Goal: Task Accomplishment & Management: Manage account settings

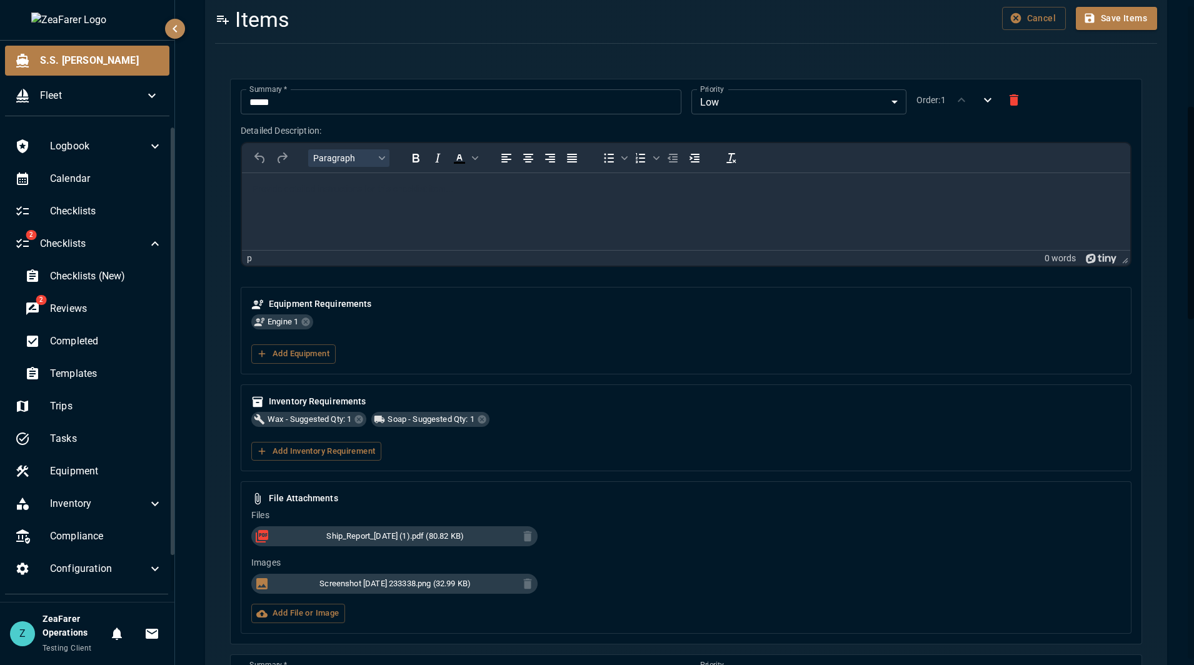
scroll to position [232, 0]
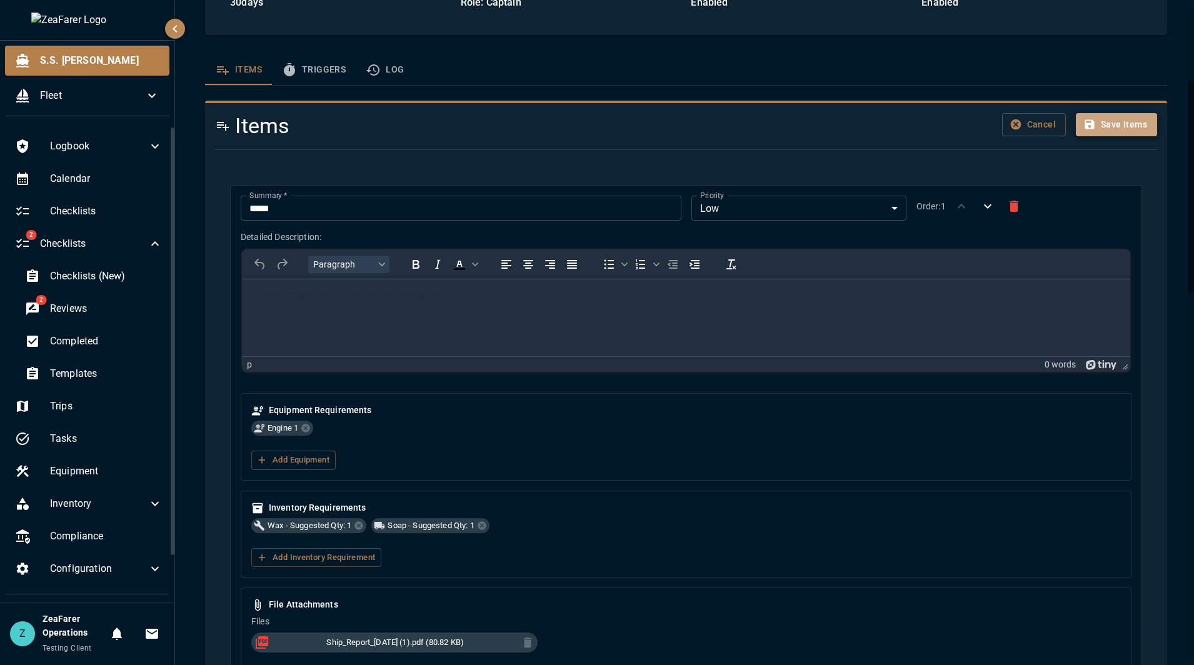
click at [1125, 122] on button "Save Items" at bounding box center [1116, 124] width 81 height 23
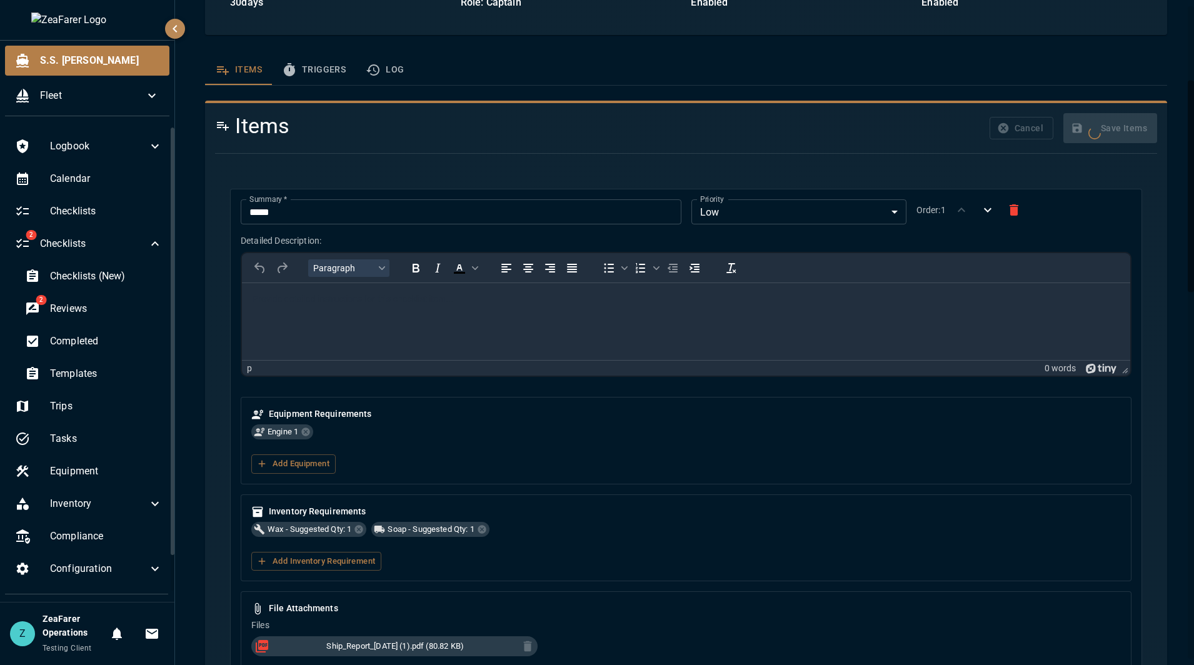
scroll to position [0, 0]
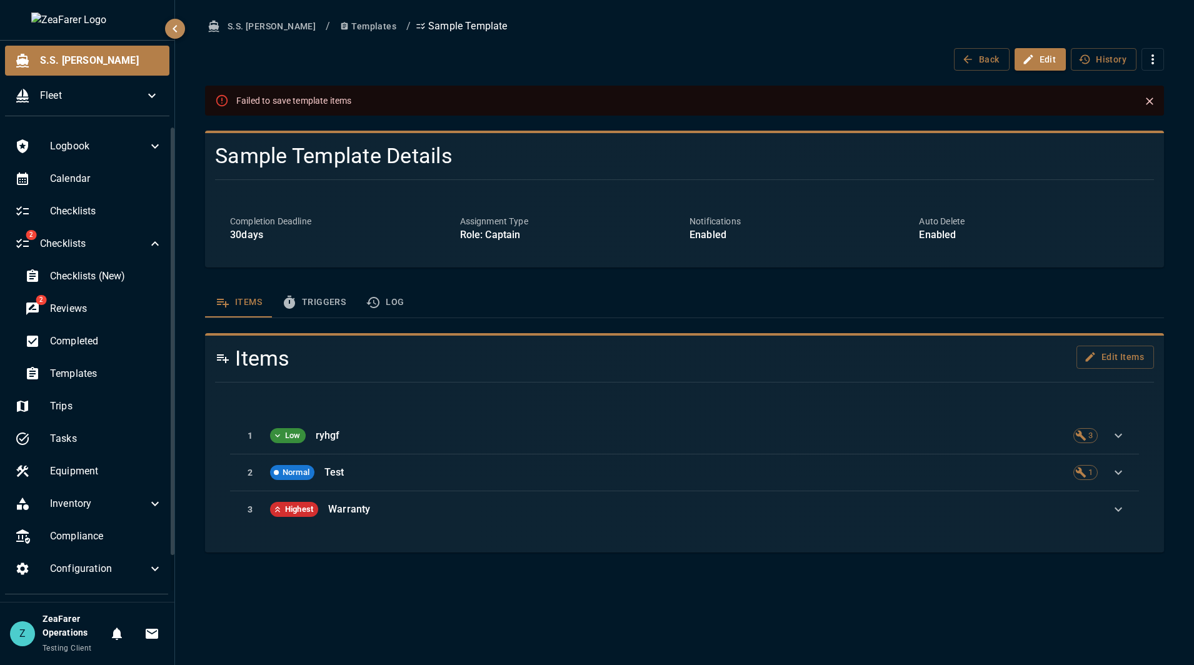
click at [519, 412] on div "1 Low ryhgf 3 2 Normal Test 1 3 Highest Warranty" at bounding box center [684, 472] width 939 height 140
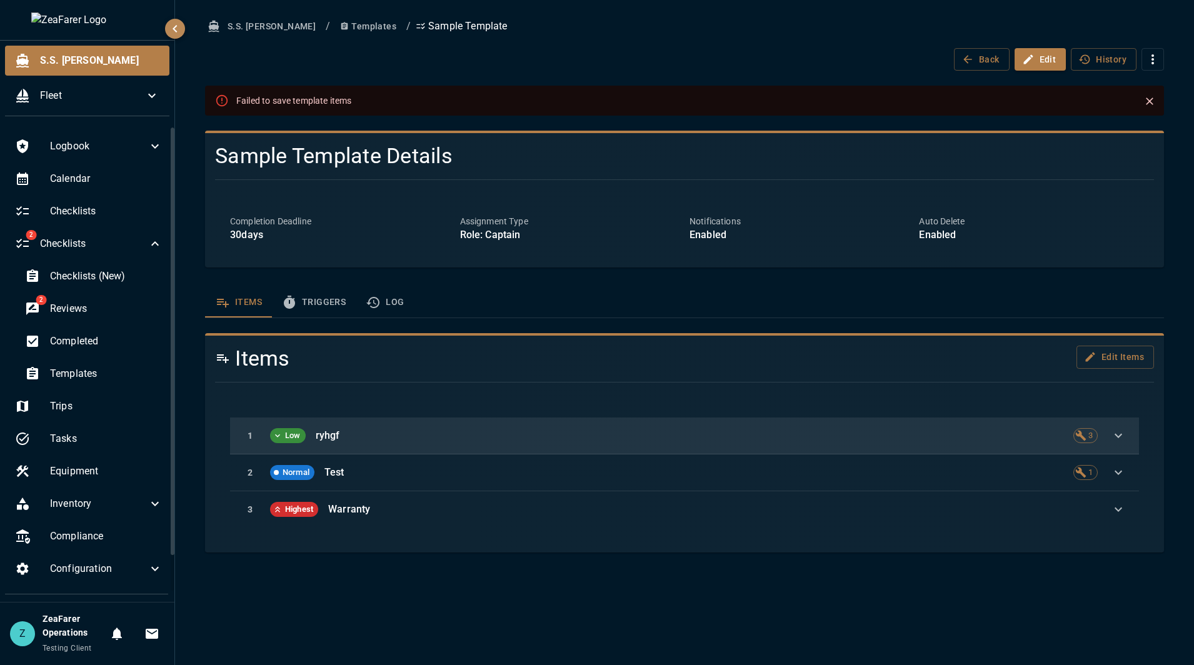
click at [523, 429] on p "ryhgf" at bounding box center [689, 435] width 747 height 15
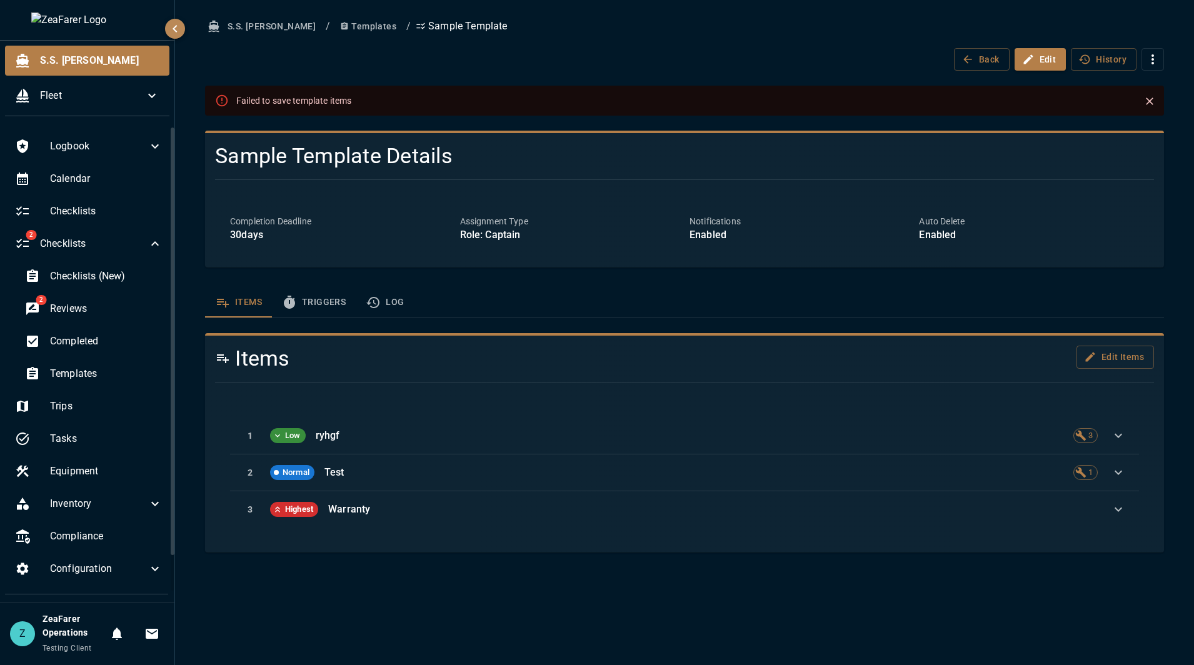
click at [1148, 439] on div "1 Low ryhgf 3 2 Normal Test 1 3 Highest Warranty" at bounding box center [684, 472] width 939 height 140
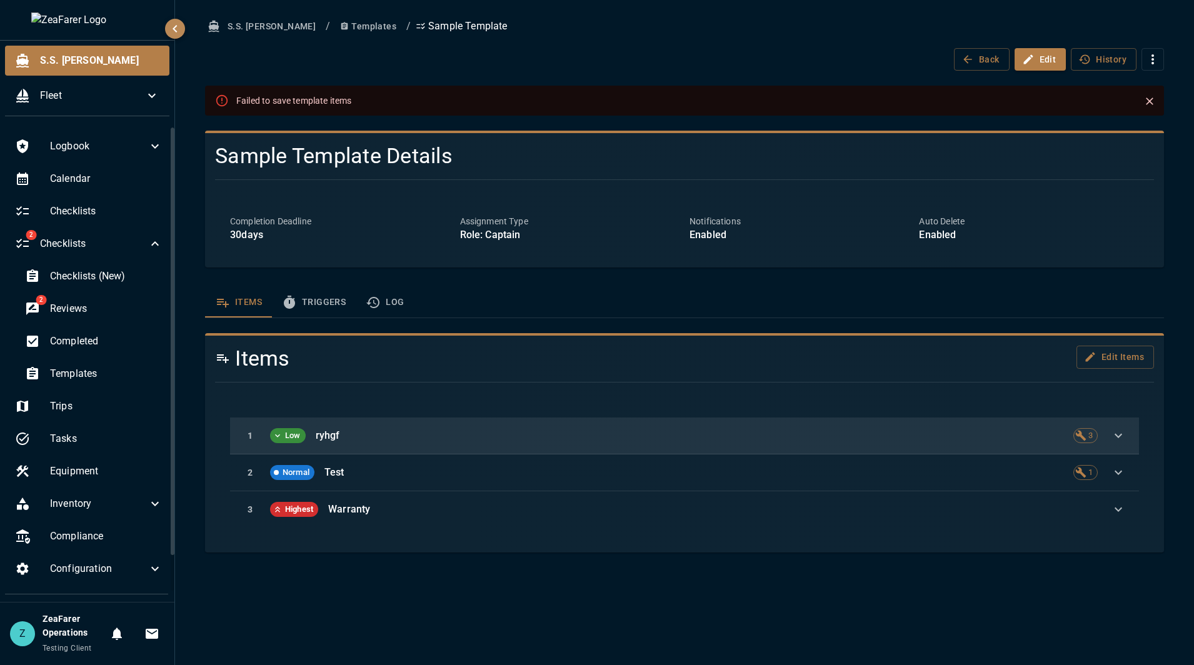
click at [1101, 431] on div "1 Low ryhgf 3" at bounding box center [684, 435] width 909 height 37
click at [1119, 432] on icon "button" at bounding box center [1118, 435] width 15 height 15
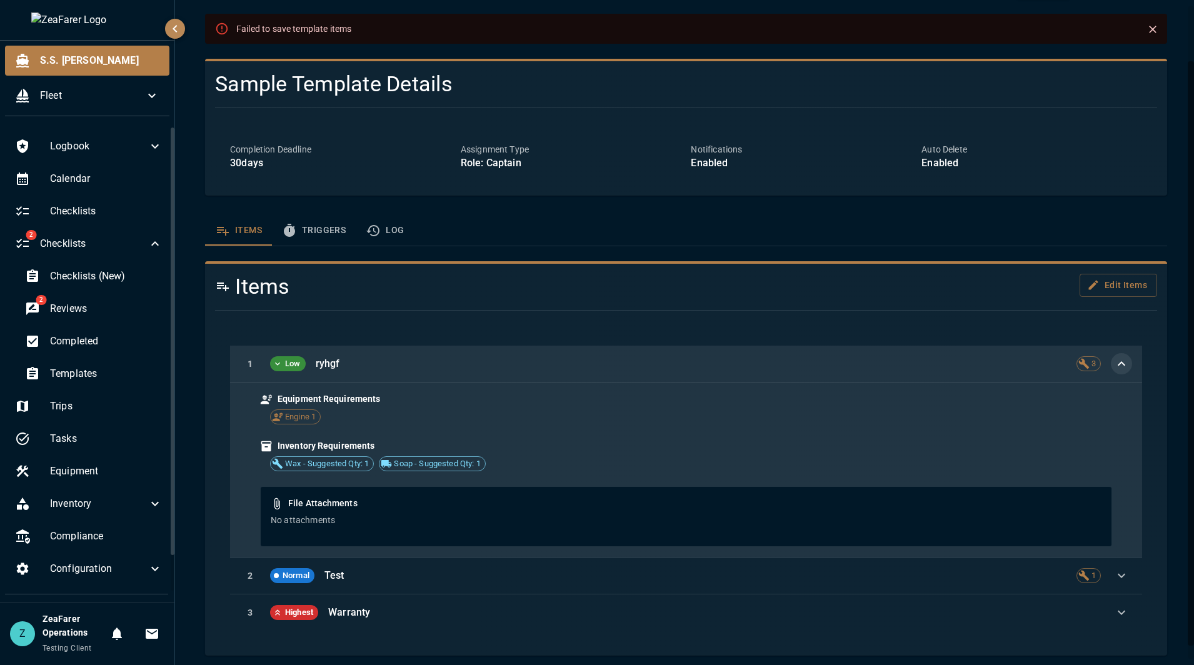
scroll to position [77, 0]
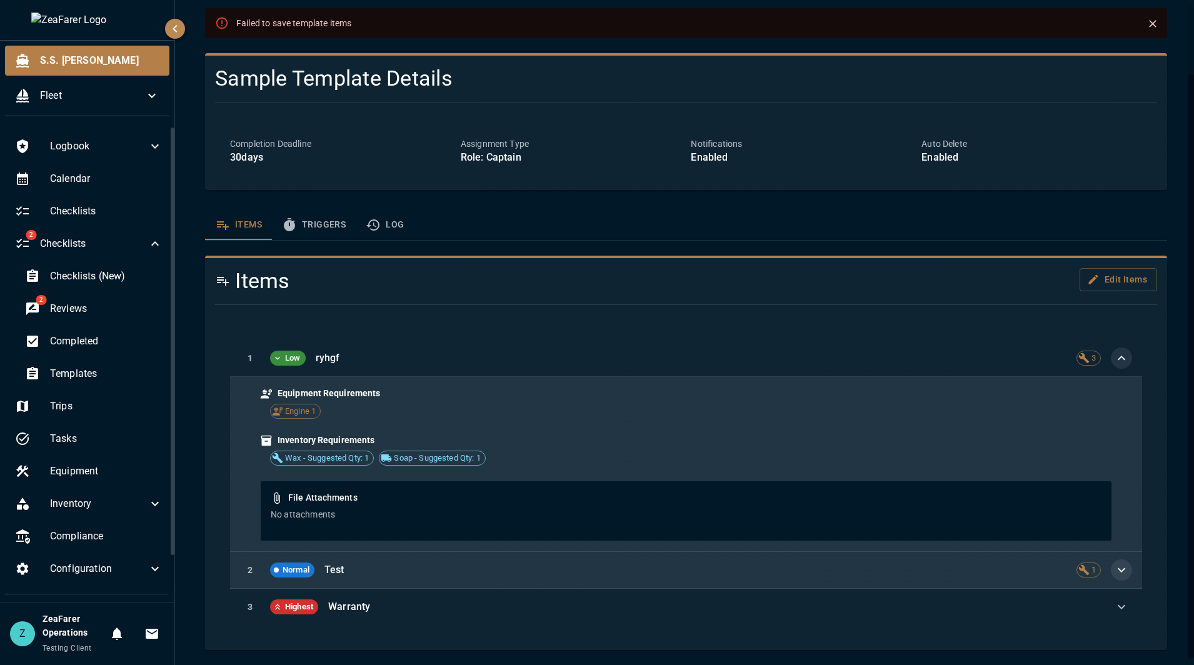
click at [1119, 571] on button "button" at bounding box center [1121, 569] width 21 height 21
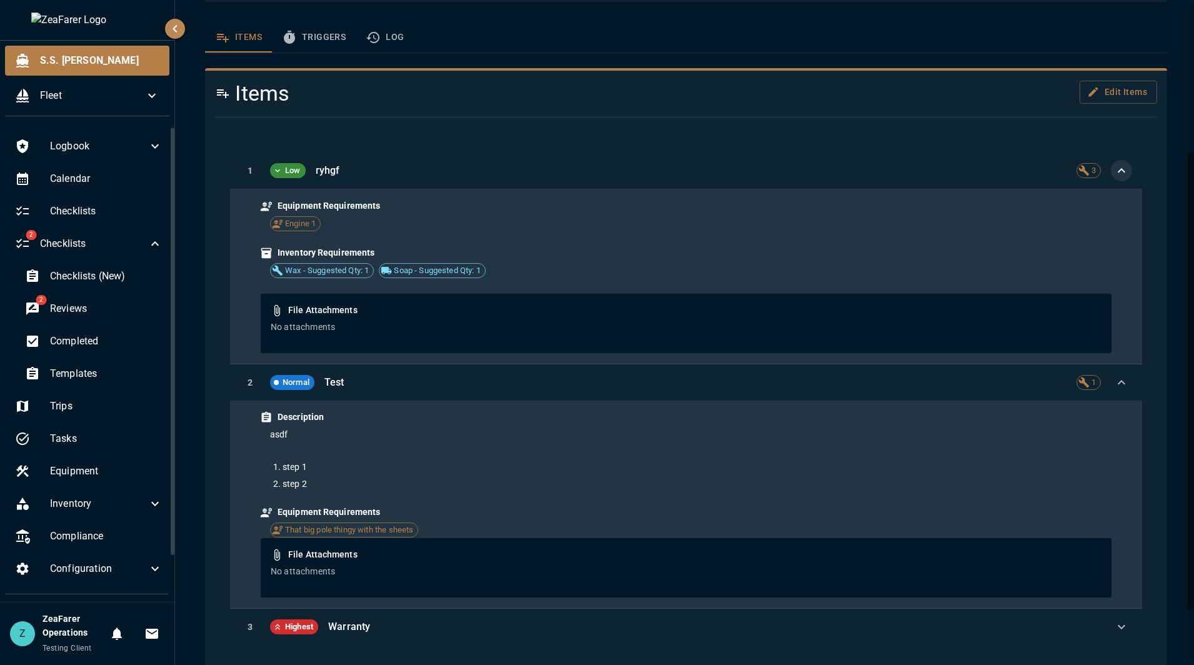
scroll to position [285, 0]
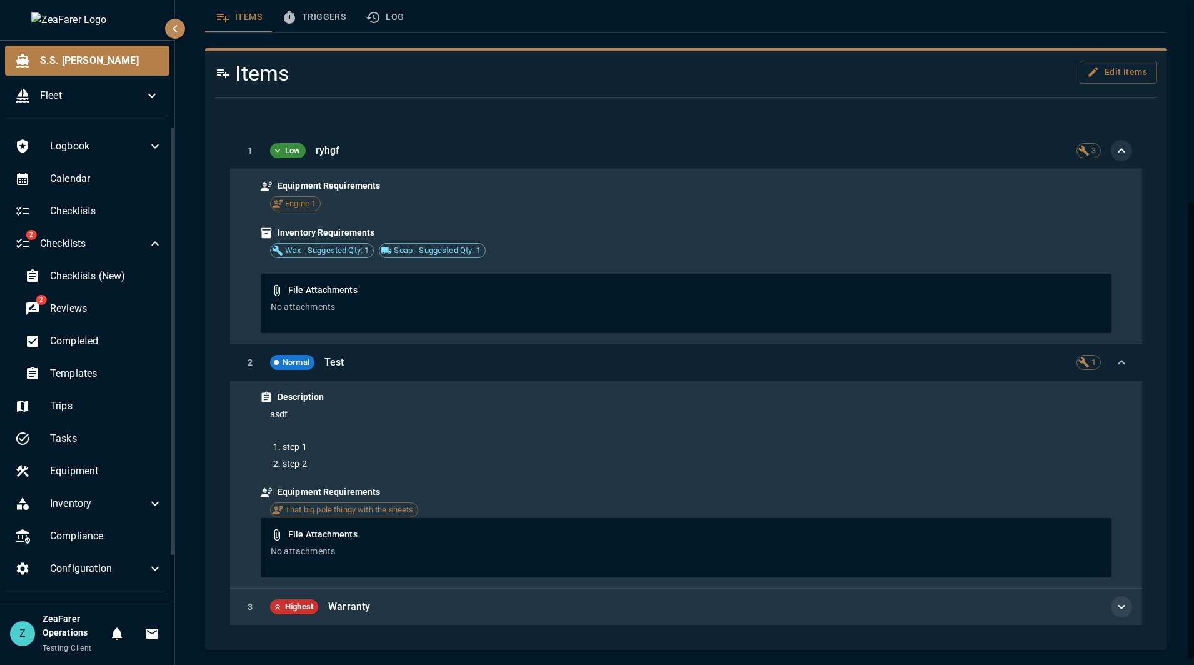
drag, startPoint x: 1097, startPoint y: 602, endPoint x: 1110, endPoint y: 601, distance: 12.5
click at [1102, 602] on div "3 Highest Warranty" at bounding box center [686, 607] width 912 height 36
click at [1115, 601] on icon "button" at bounding box center [1121, 606] width 15 height 15
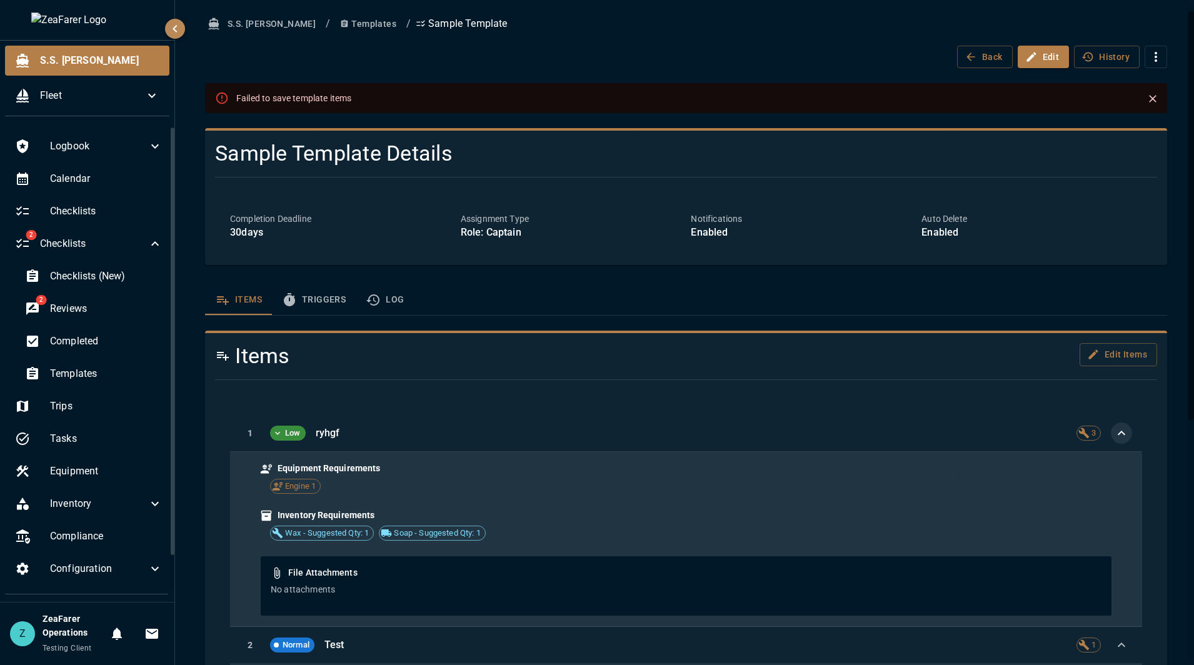
scroll to position [0, 0]
click at [1143, 104] on button "Close" at bounding box center [1152, 101] width 19 height 19
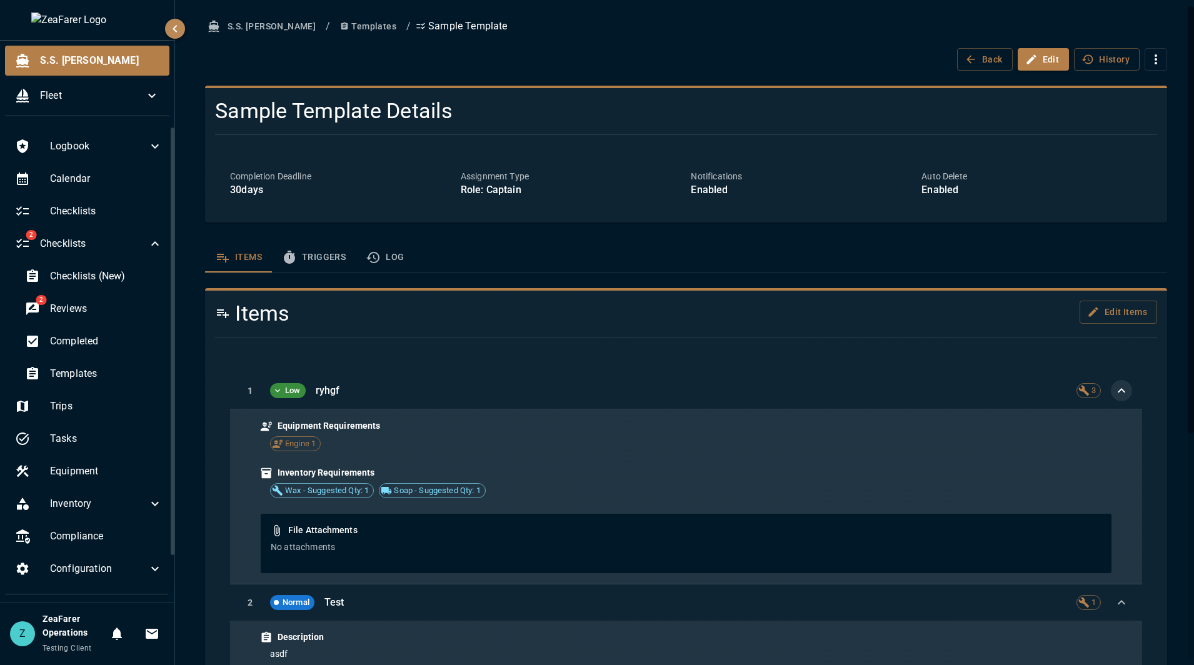
click at [335, 19] on button "Templates" at bounding box center [368, 26] width 66 height 23
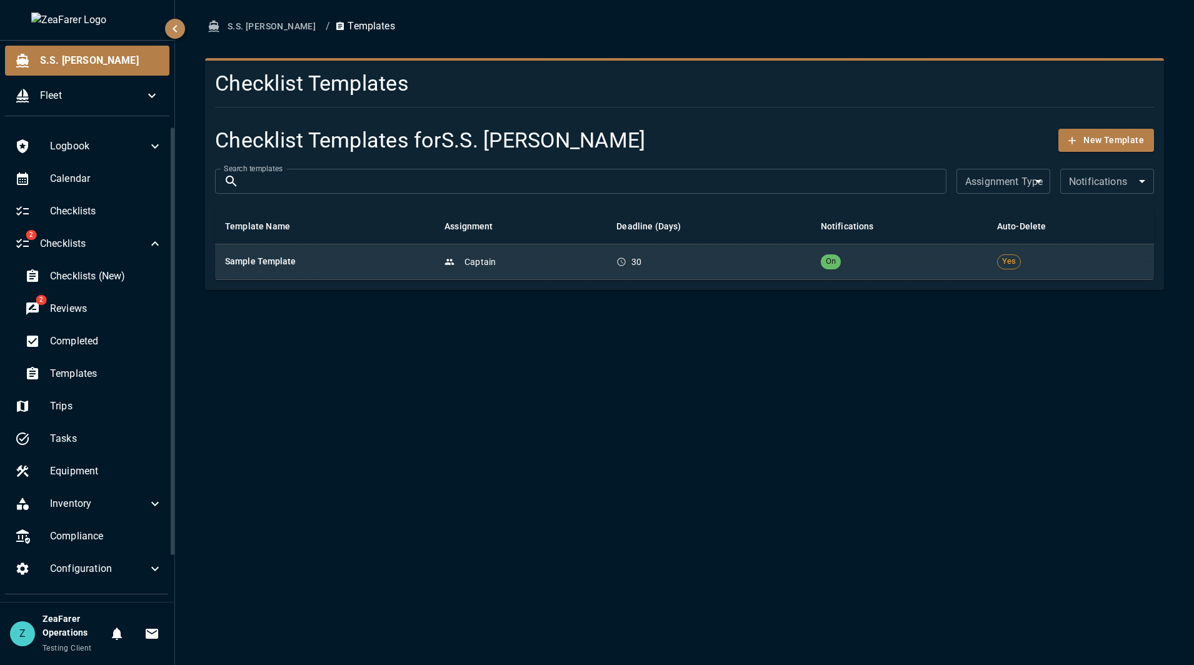
click at [471, 252] on td "Captain" at bounding box center [520, 262] width 172 height 36
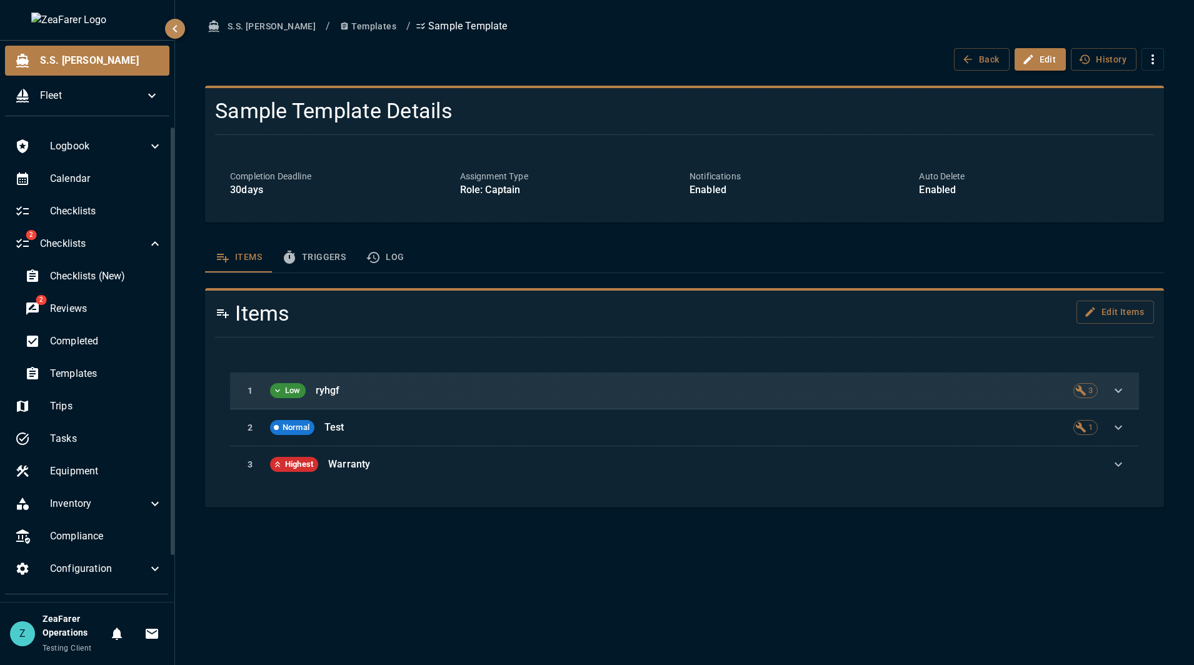
click at [835, 391] on p "ryhgf" at bounding box center [689, 390] width 747 height 15
click at [1122, 396] on icon "button" at bounding box center [1118, 390] width 15 height 15
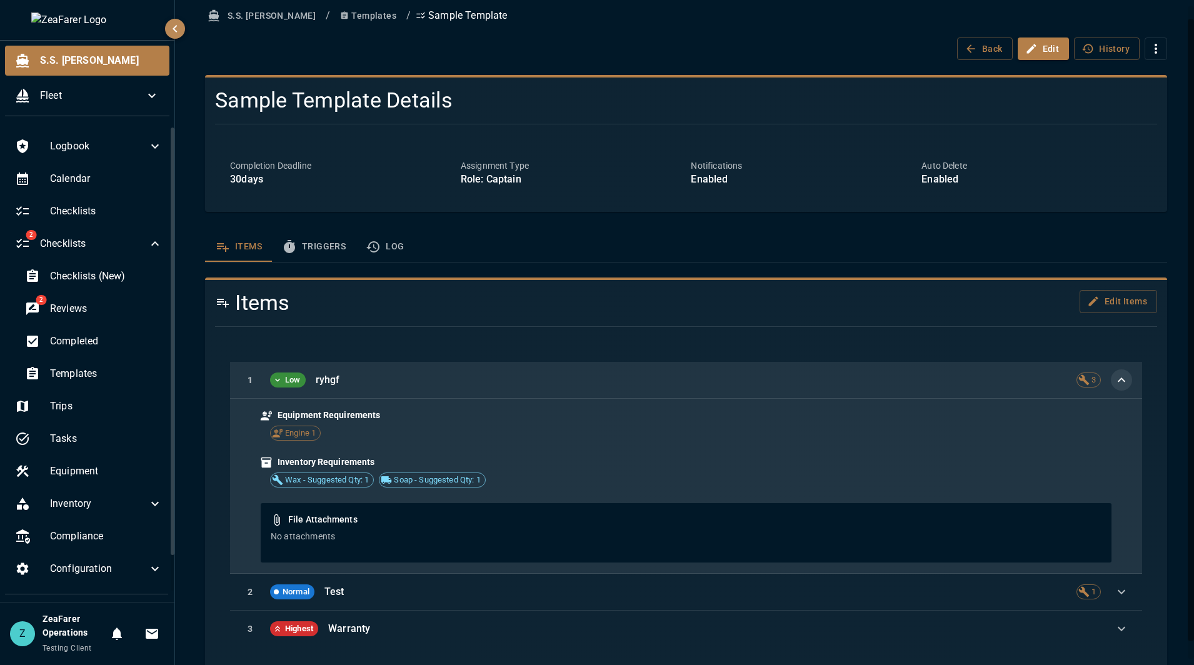
scroll to position [32, 0]
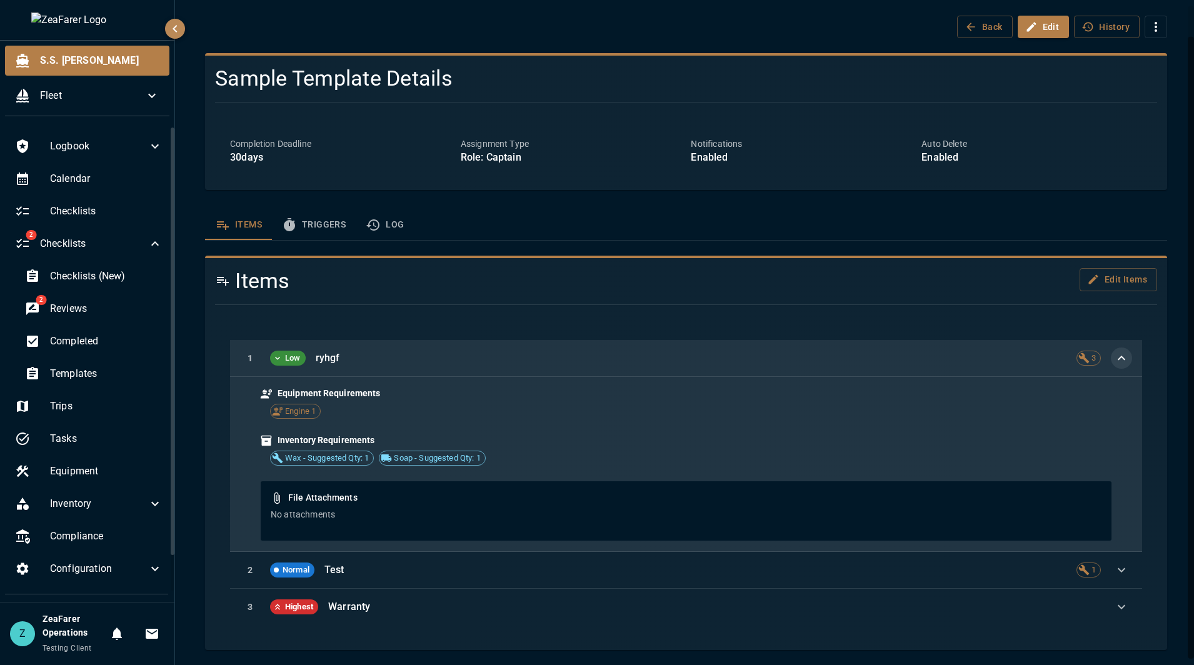
click at [401, 234] on button "Log" at bounding box center [385, 225] width 58 height 30
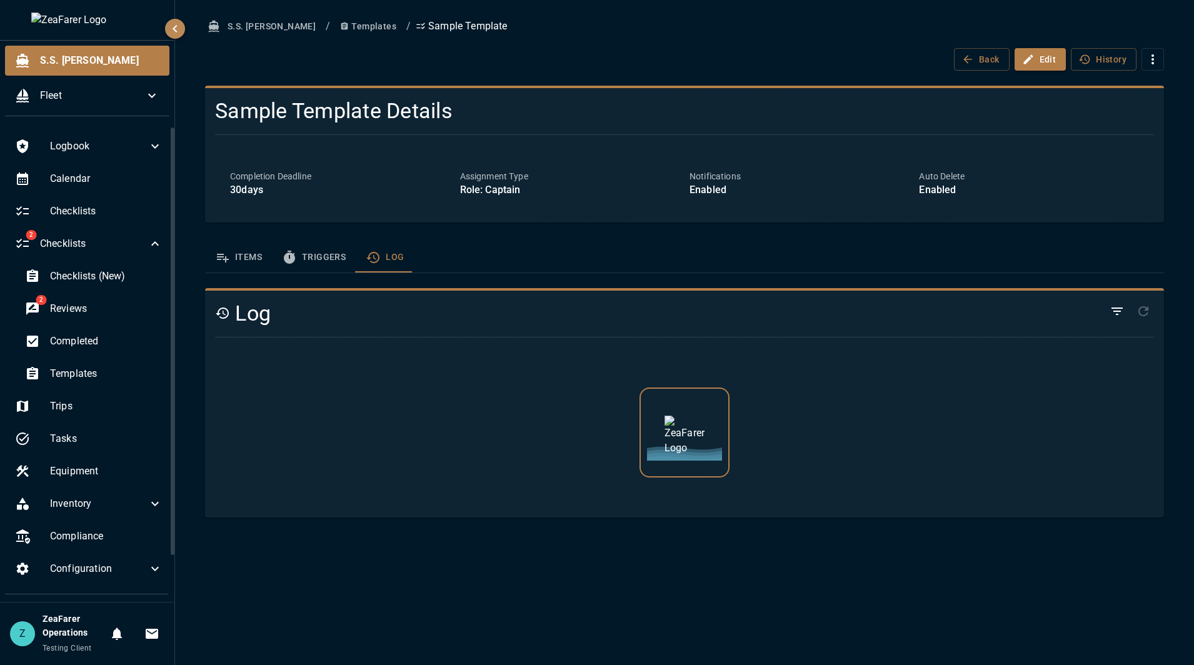
scroll to position [0, 0]
click at [234, 252] on button "Items" at bounding box center [238, 257] width 67 height 30
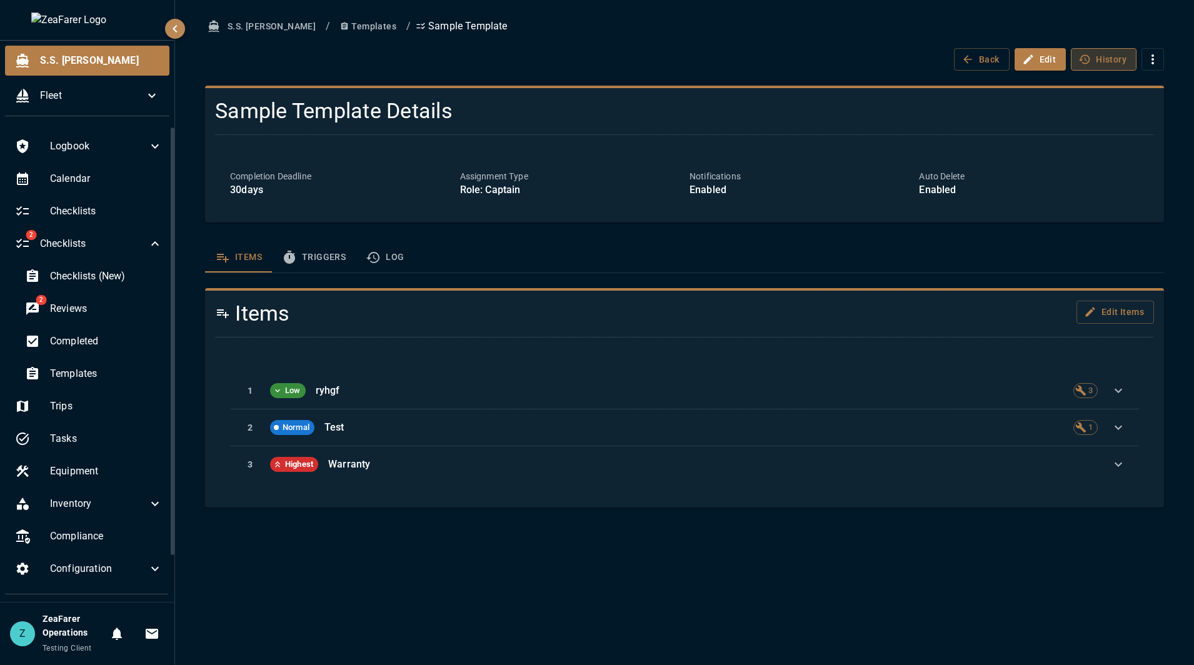
click at [1104, 60] on button "History" at bounding box center [1104, 59] width 66 height 23
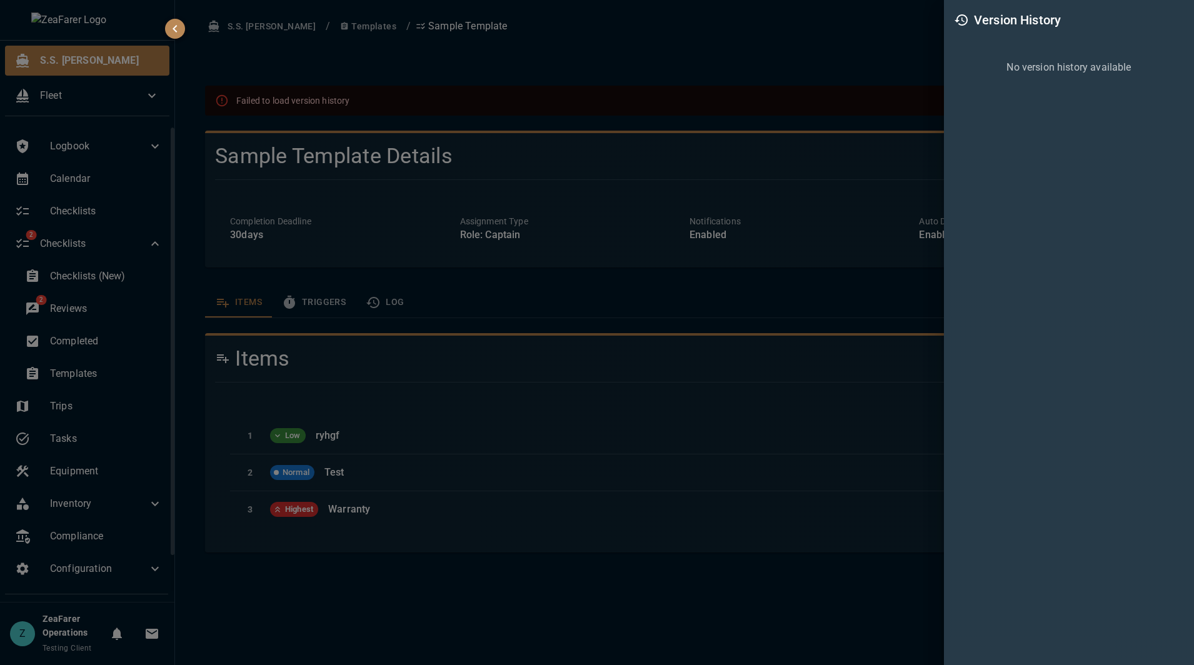
click at [756, 112] on div at bounding box center [597, 332] width 1194 height 665
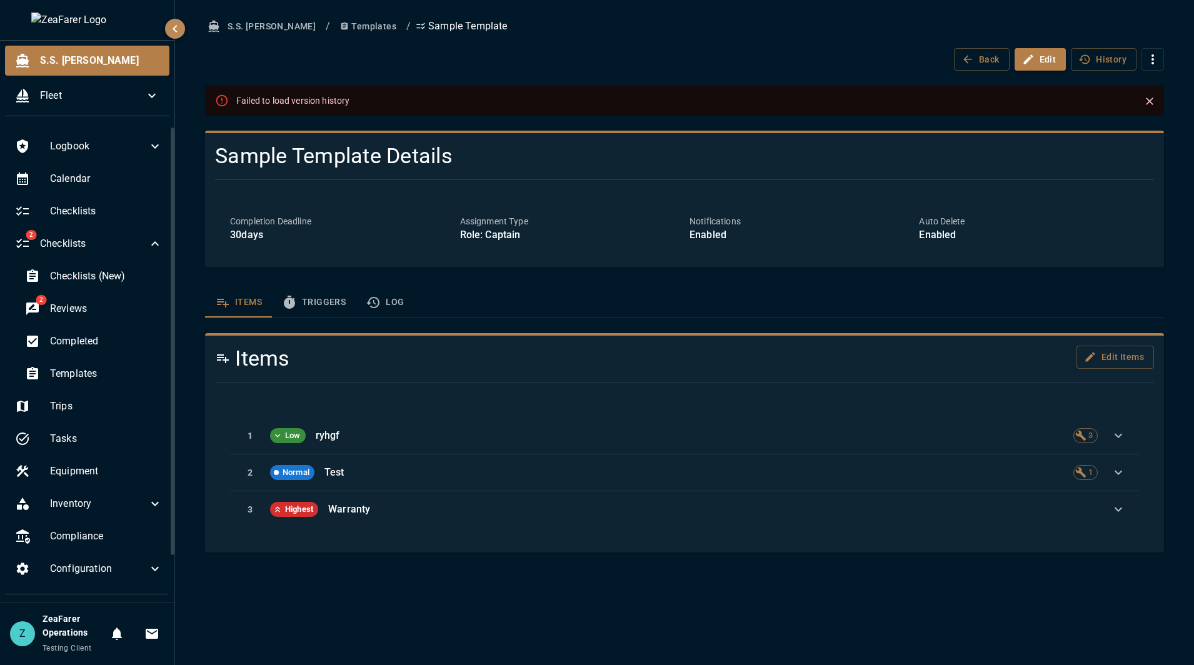
click at [1155, 98] on icon "Close" at bounding box center [1149, 101] width 12 height 12
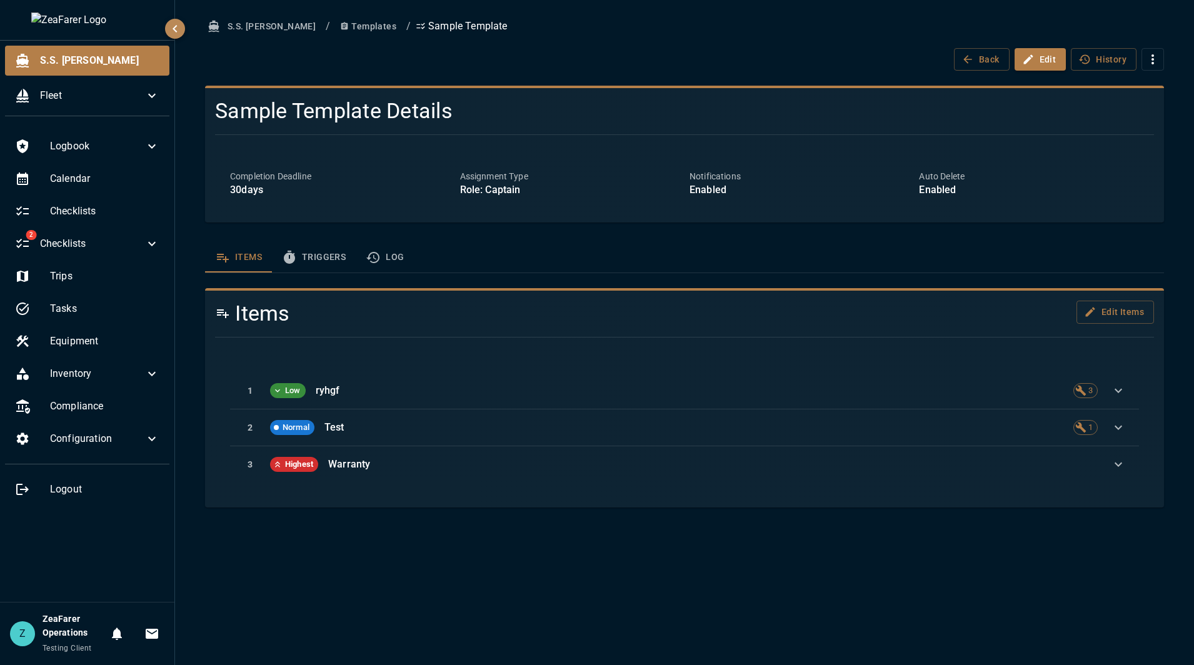
click at [1099, 44] on div "S.S. Anne / Templates / Sample Template Back Edit History" at bounding box center [684, 43] width 959 height 56
click at [1097, 59] on button "History" at bounding box center [1104, 59] width 66 height 23
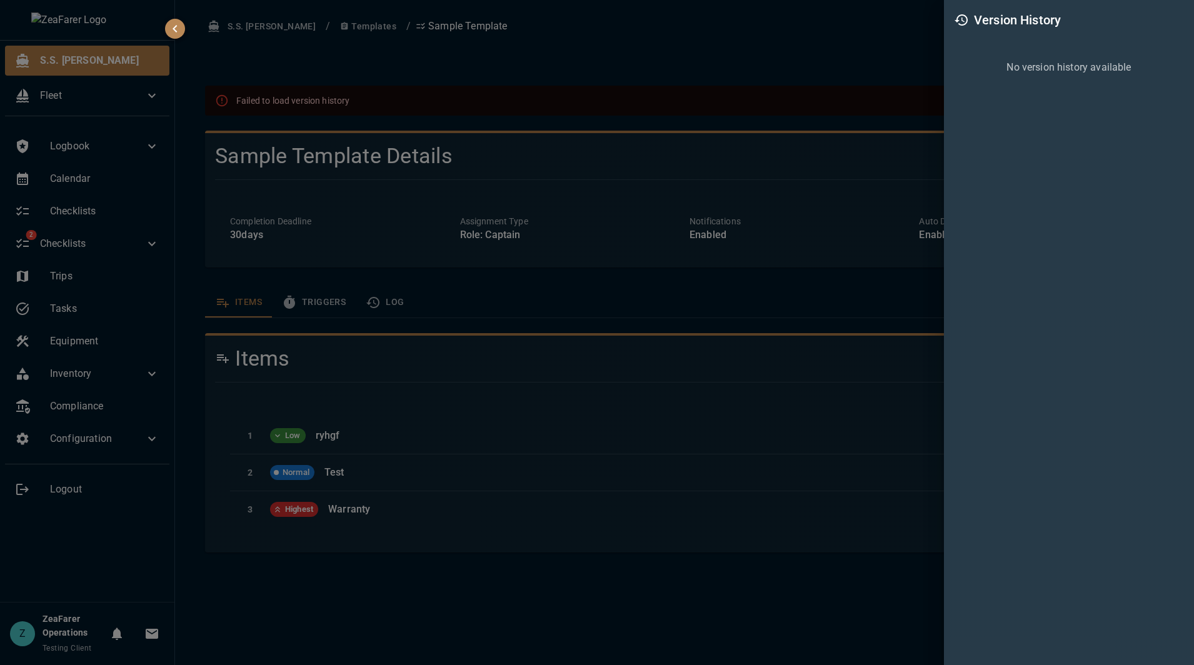
click at [332, 587] on div at bounding box center [597, 332] width 1194 height 665
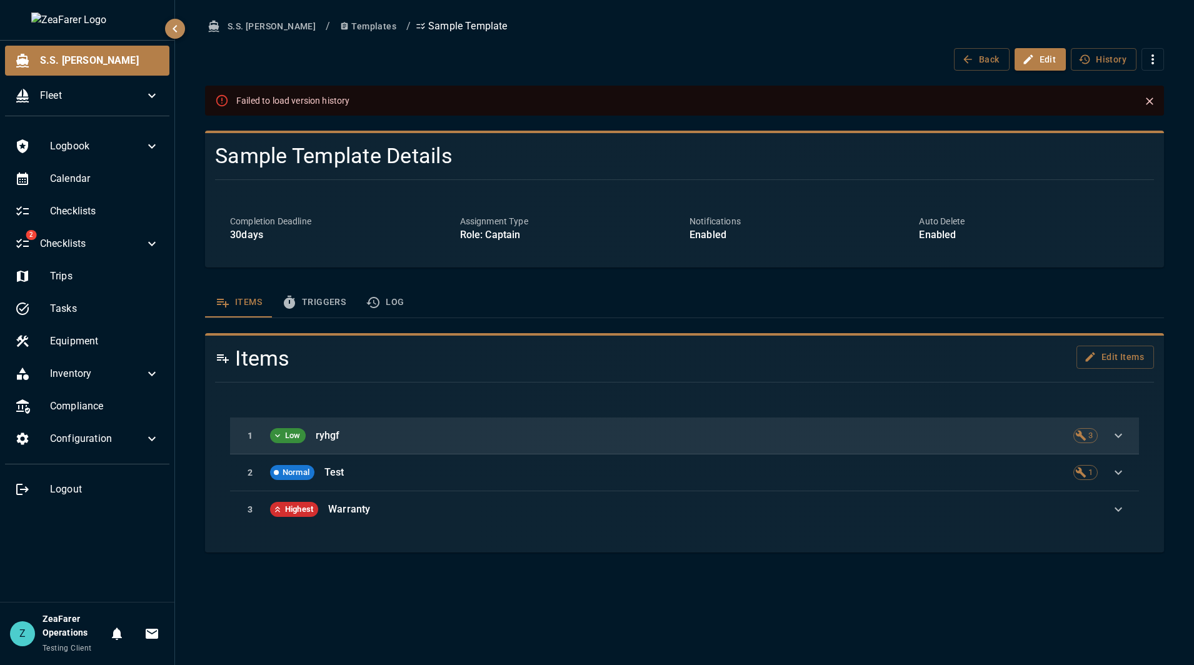
click at [1015, 434] on p "ryhgf" at bounding box center [689, 435] width 747 height 15
click at [1117, 433] on icon "button" at bounding box center [1118, 435] width 15 height 15
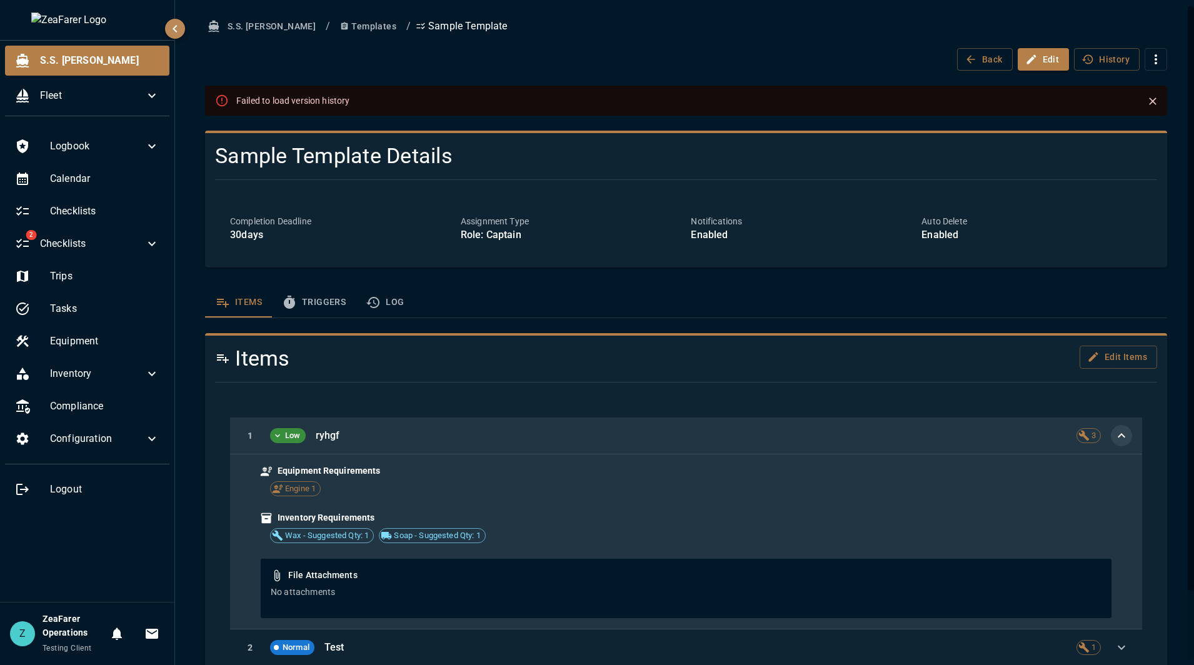
click at [318, 301] on button "Triggers" at bounding box center [314, 302] width 84 height 30
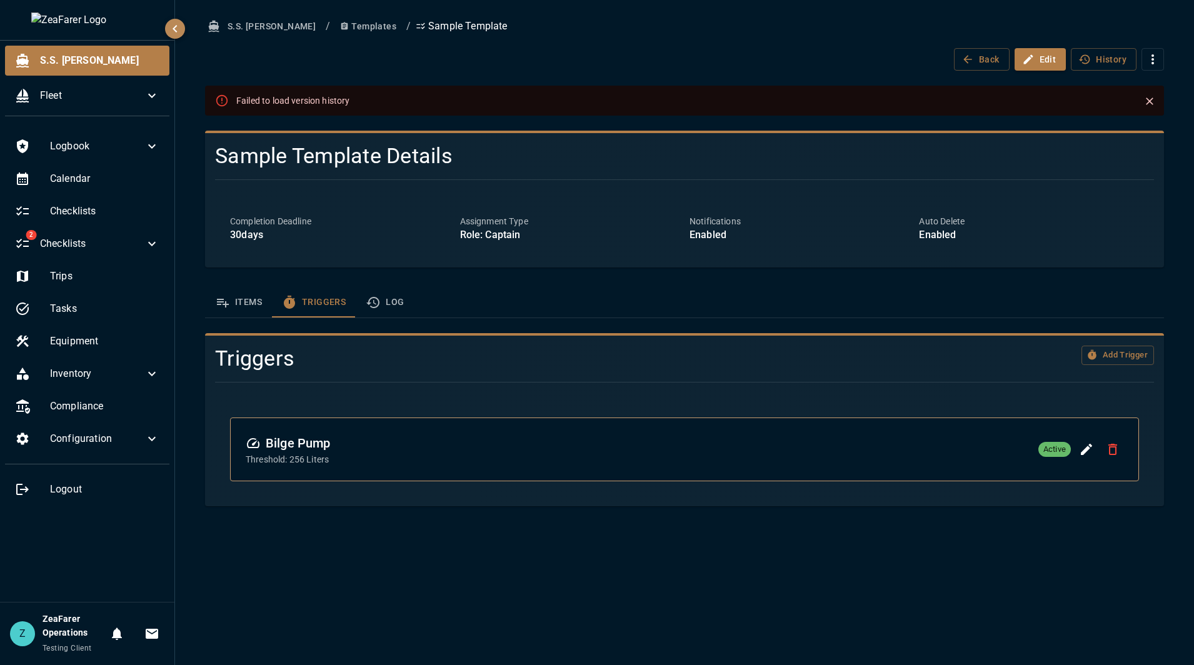
click at [249, 306] on button "Items" at bounding box center [238, 302] width 67 height 30
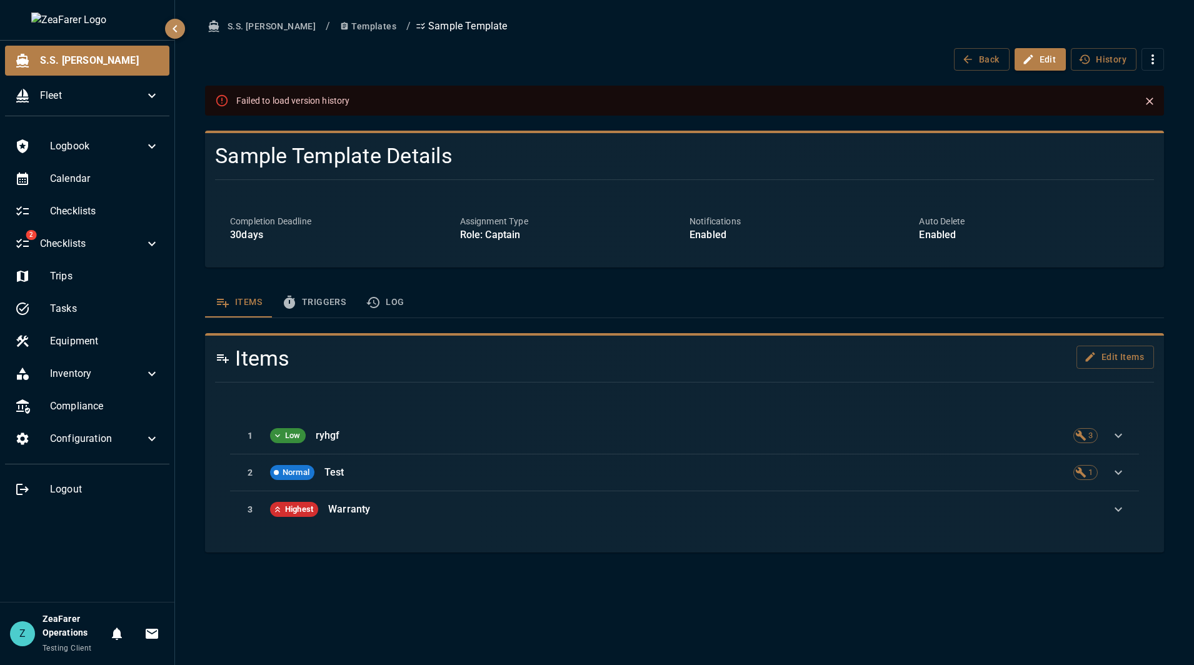
click at [307, 297] on button "Triggers" at bounding box center [314, 302] width 84 height 30
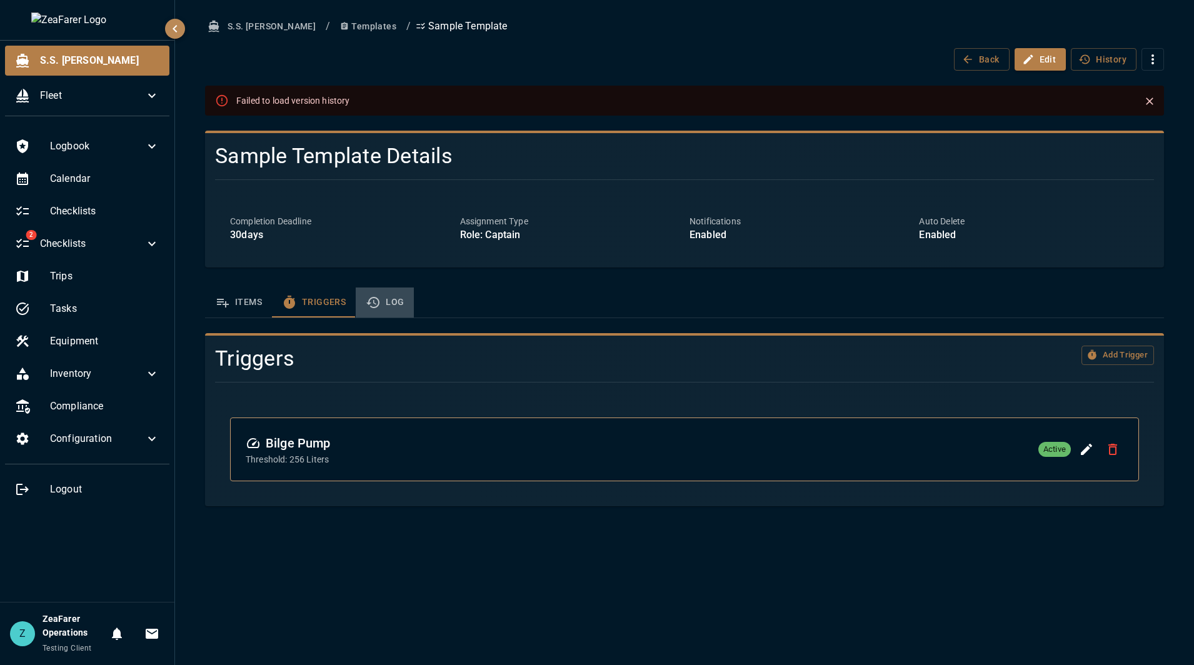
click at [372, 294] on button "Log" at bounding box center [385, 302] width 58 height 30
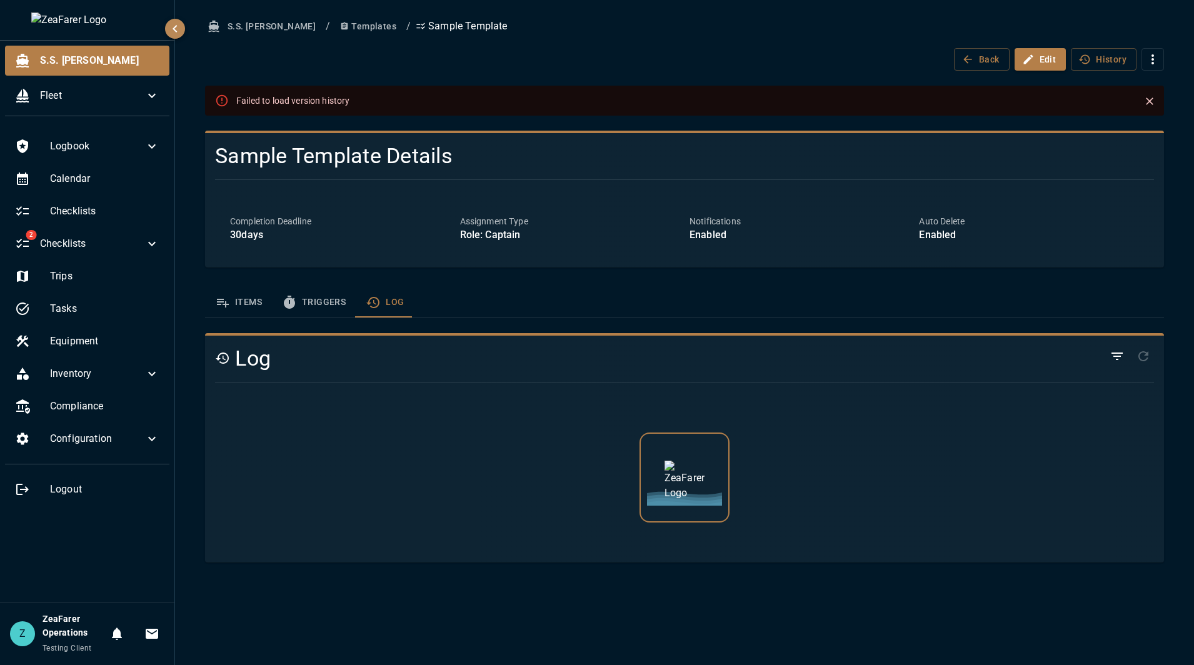
click at [224, 297] on icon "template sections" at bounding box center [222, 302] width 15 height 15
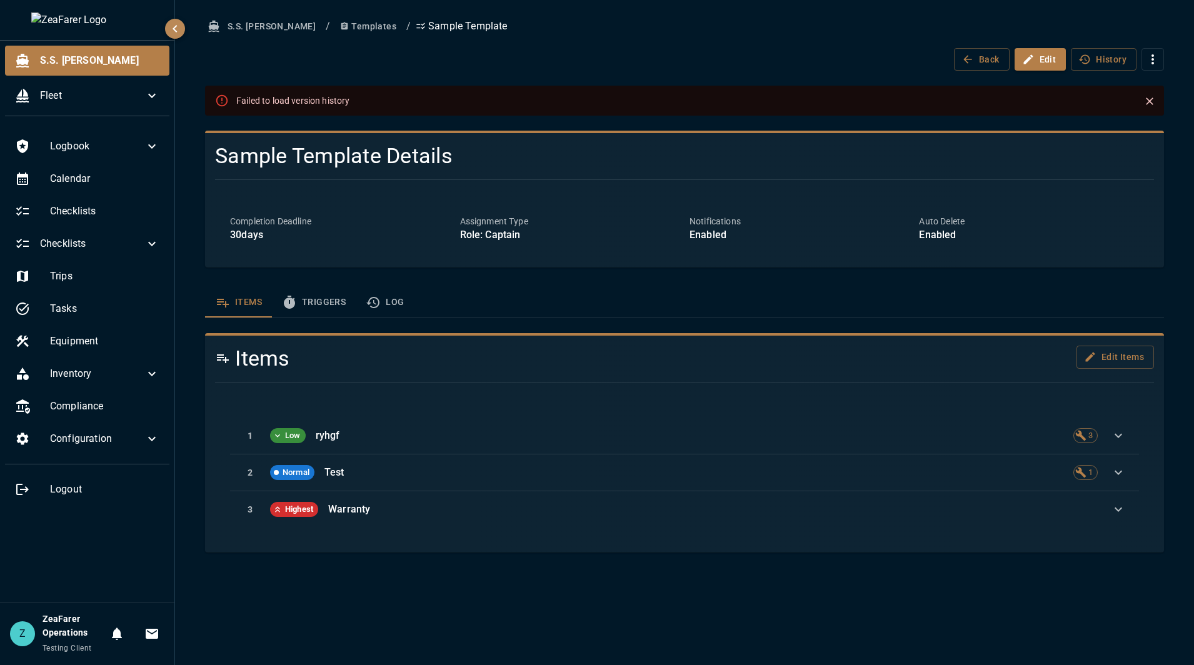
click at [769, 80] on div "S.S. Anne / Templates / Sample Template Back Edit History Failed to load versio…" at bounding box center [684, 283] width 989 height 537
click at [1148, 97] on button "Close" at bounding box center [1149, 101] width 19 height 19
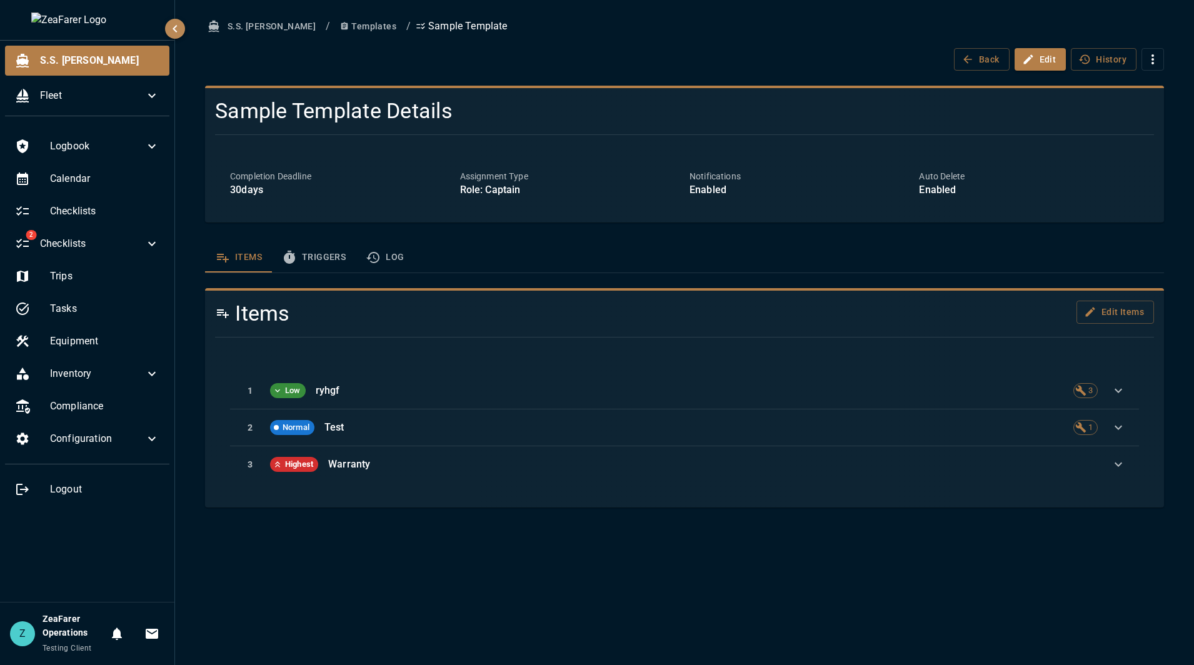
click at [354, 26] on ol "S.S. Anne / Templates / Sample Template" at bounding box center [684, 26] width 959 height 23
click at [335, 26] on button "Templates" at bounding box center [368, 26] width 66 height 23
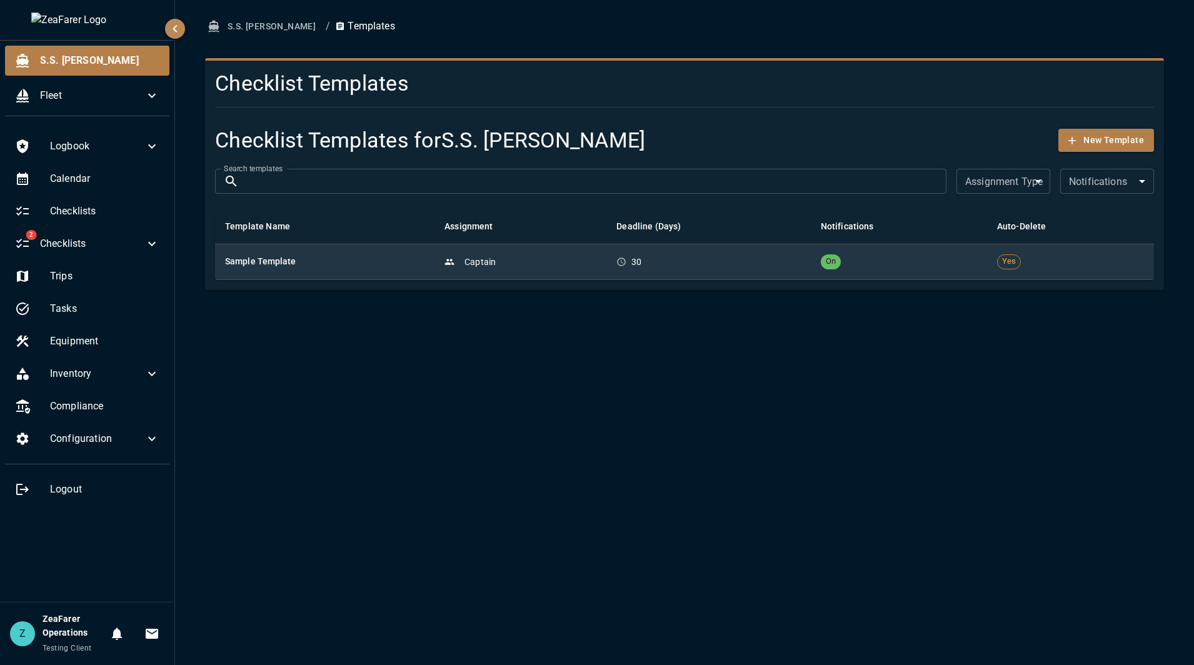
click at [508, 256] on div "Captain" at bounding box center [520, 262] width 152 height 12
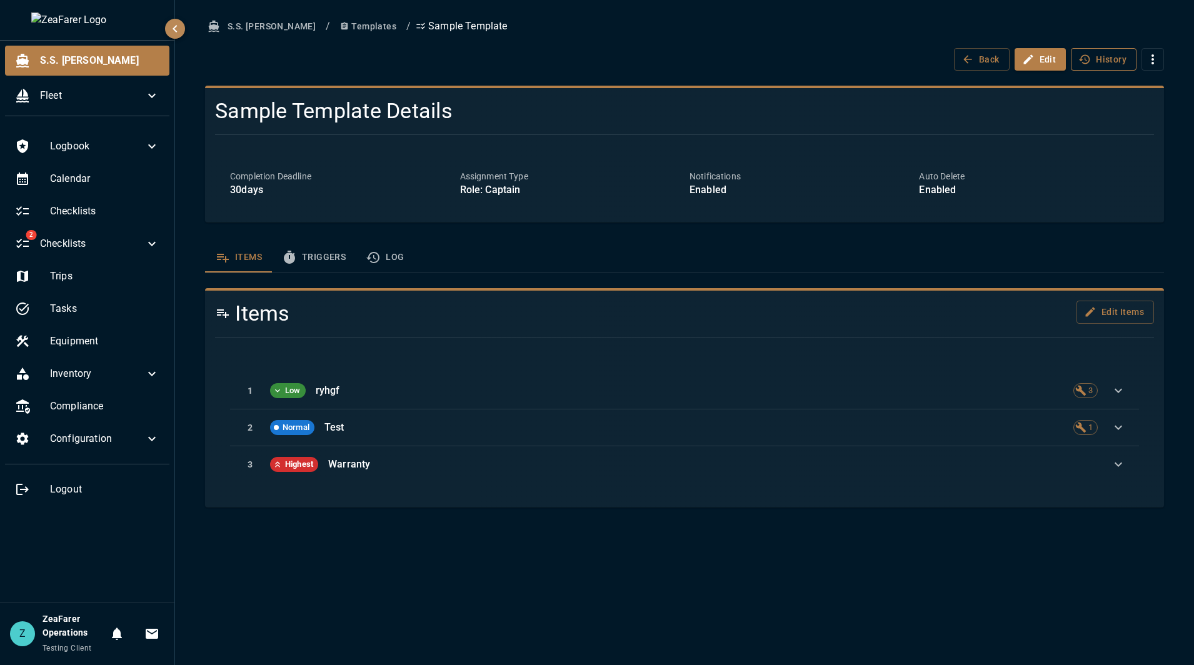
click at [1103, 60] on button "History" at bounding box center [1104, 59] width 66 height 23
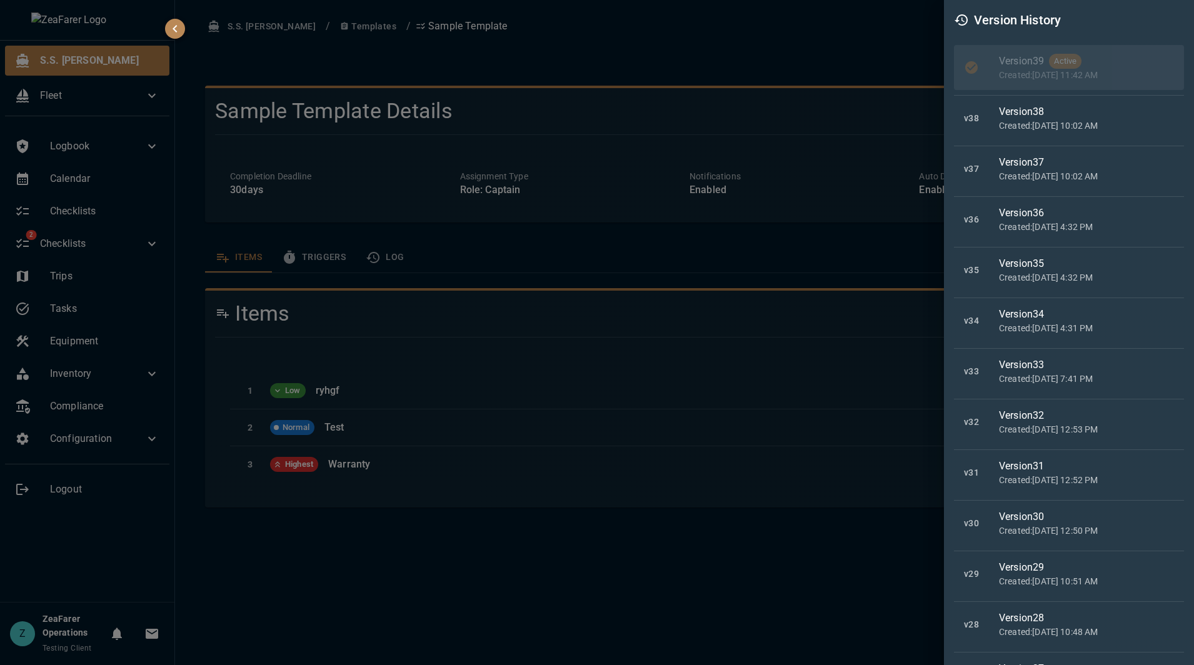
click at [776, 29] on div at bounding box center [597, 332] width 1194 height 665
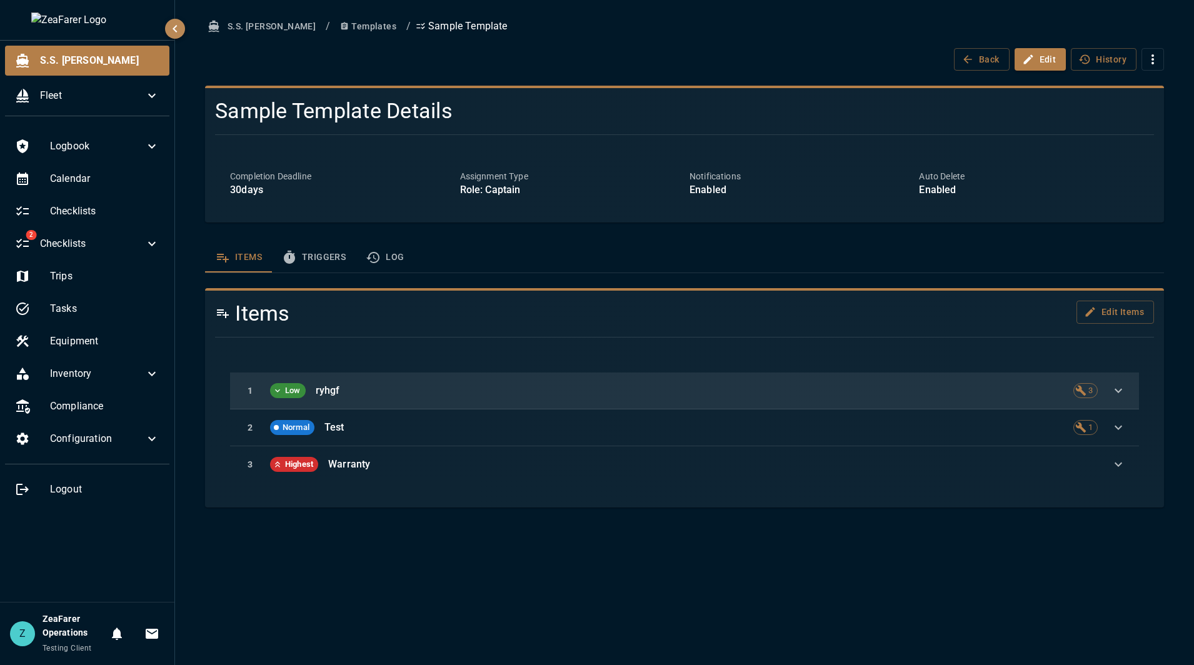
click at [936, 400] on div "1 Low ryhgf 3" at bounding box center [684, 390] width 909 height 37
click at [1119, 387] on icon "button" at bounding box center [1118, 390] width 15 height 15
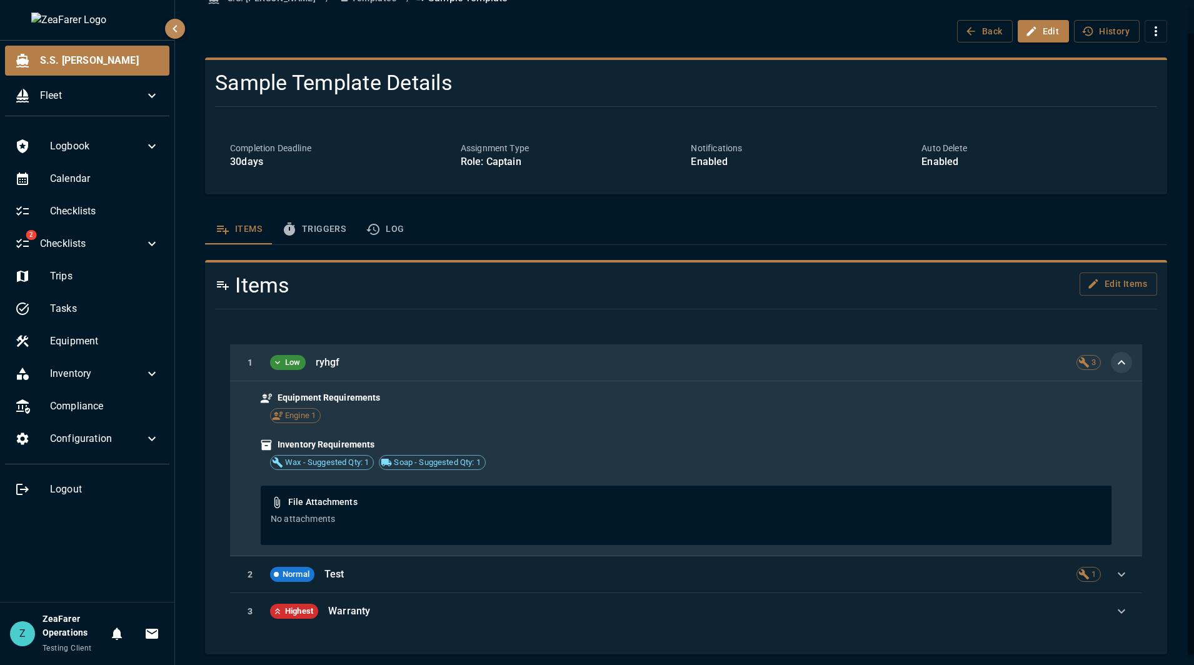
scroll to position [32, 0]
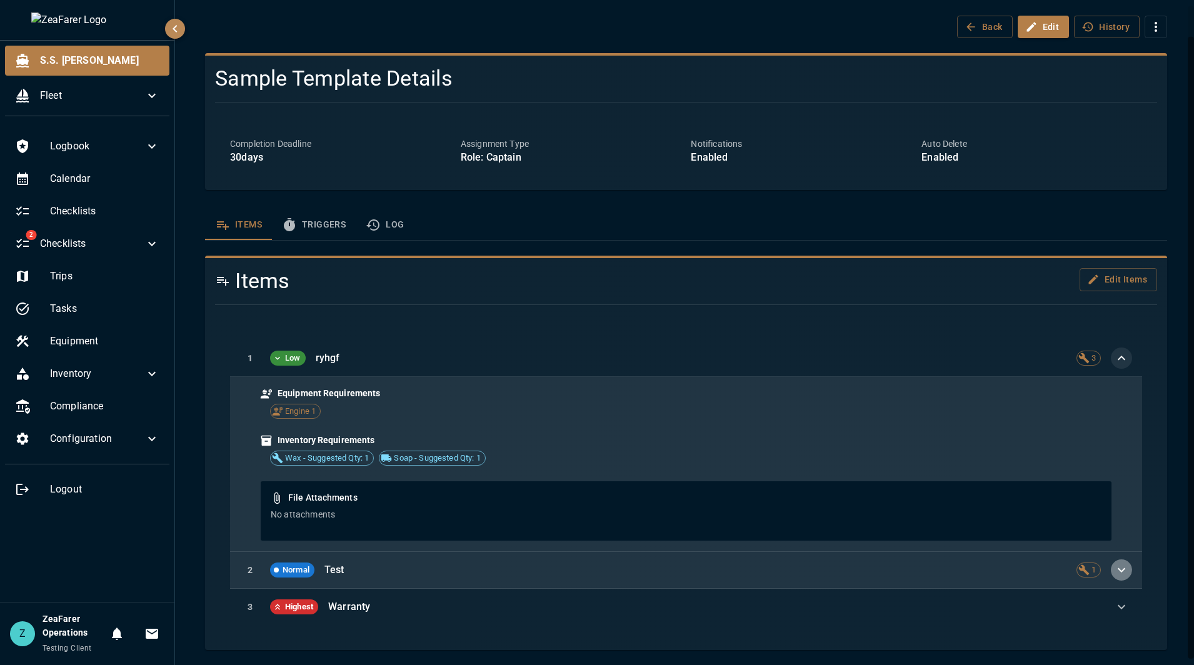
click at [1117, 564] on icon "button" at bounding box center [1121, 569] width 15 height 15
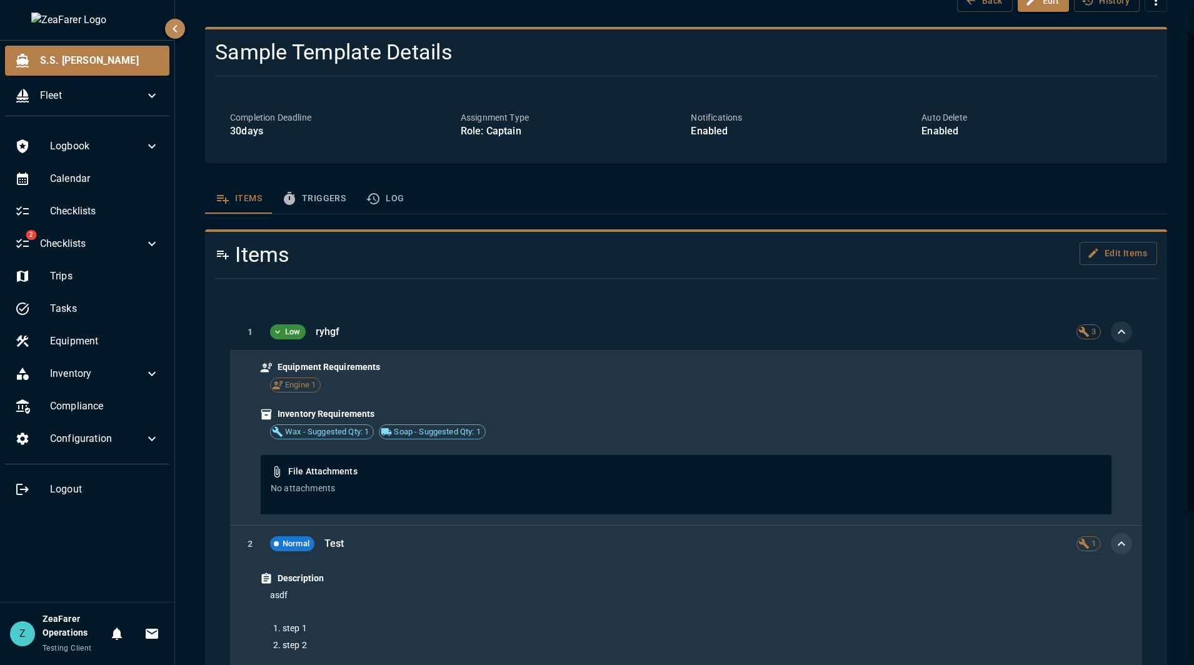
scroll to position [240, 0]
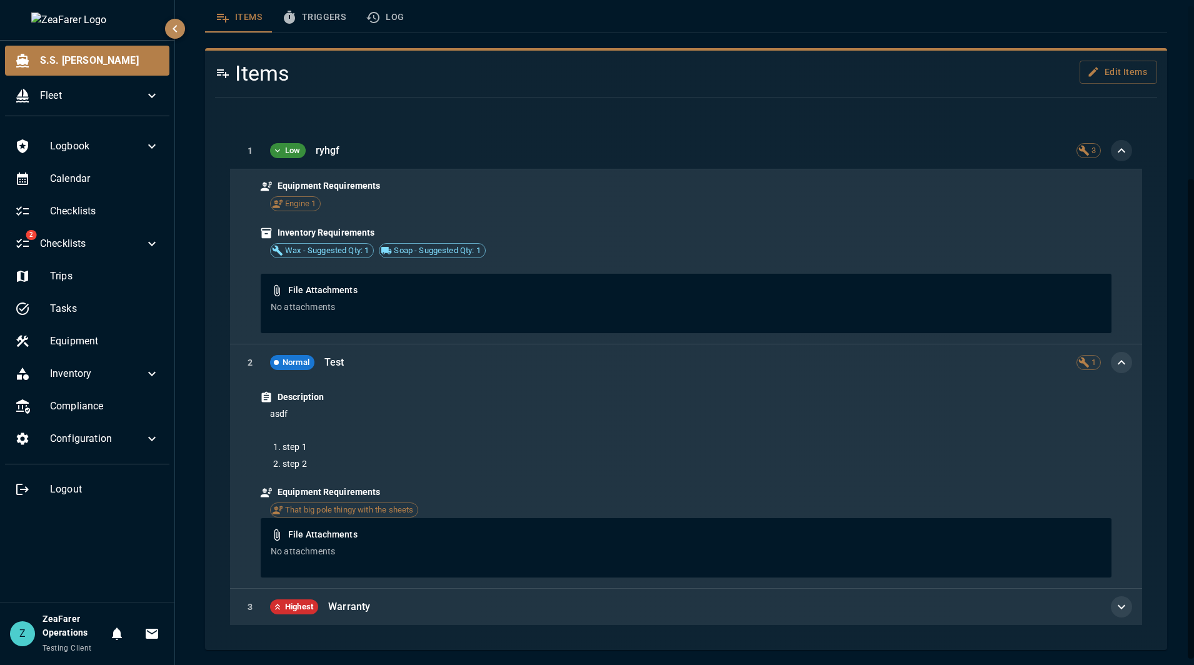
click at [1102, 602] on div "3 Highest Warranty" at bounding box center [686, 607] width 912 height 36
click at [1114, 604] on icon "button" at bounding box center [1121, 606] width 15 height 15
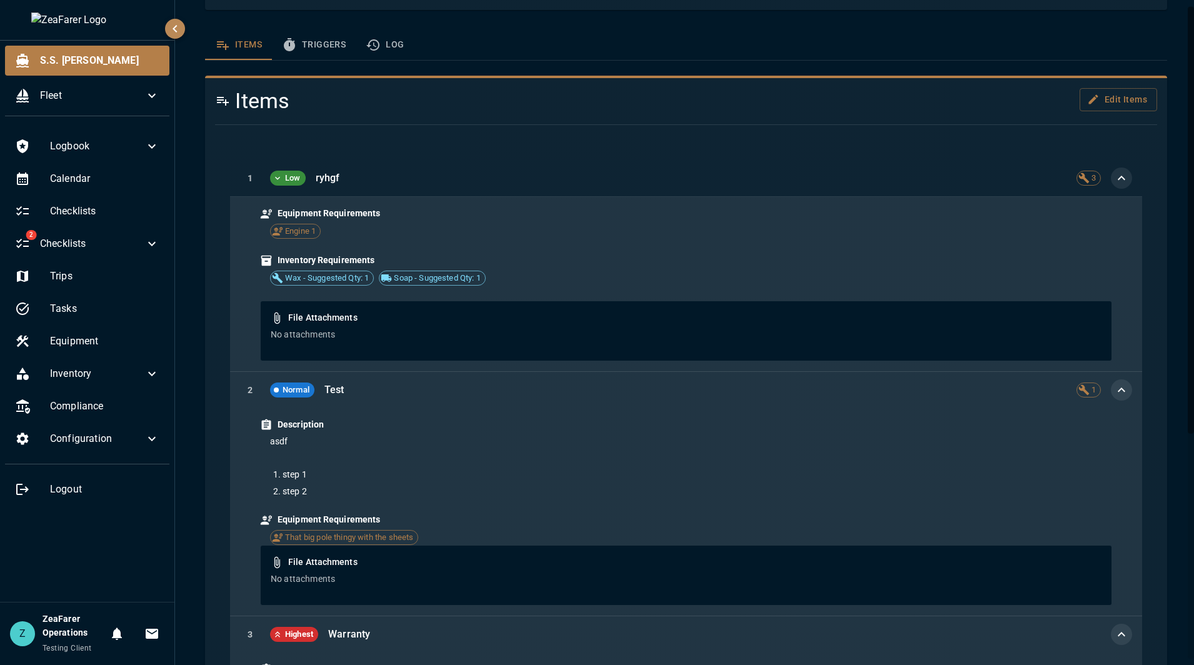
scroll to position [0, 0]
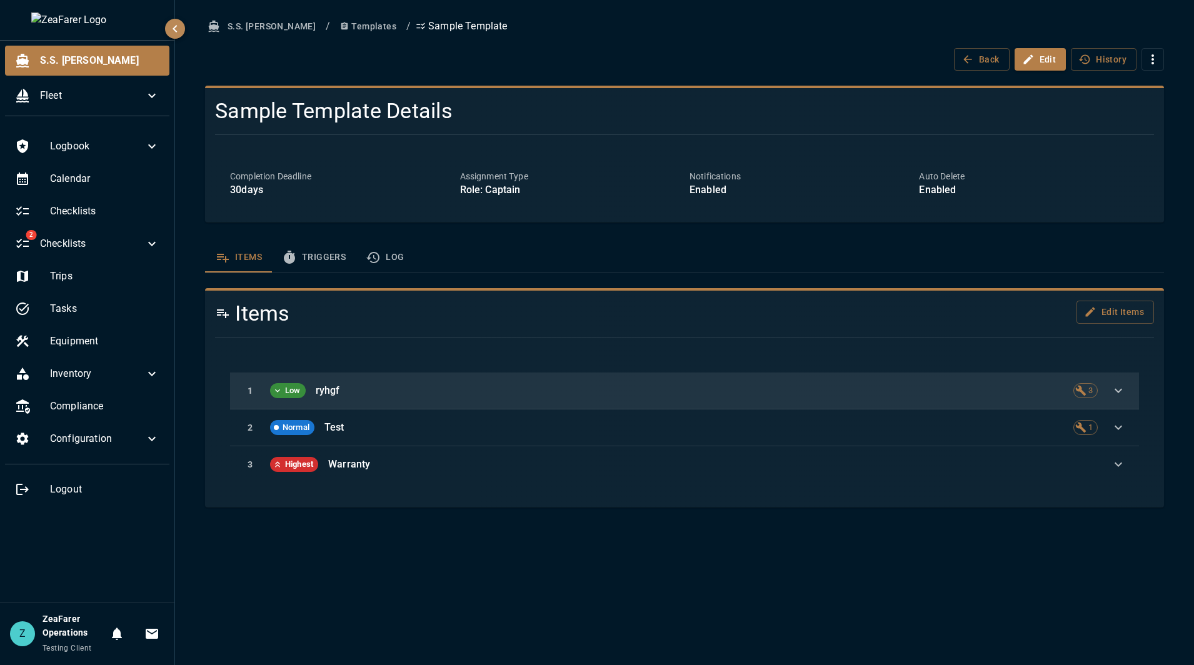
click at [697, 386] on p "ryhgf" at bounding box center [689, 390] width 747 height 15
click at [1123, 385] on icon "button" at bounding box center [1118, 390] width 15 height 15
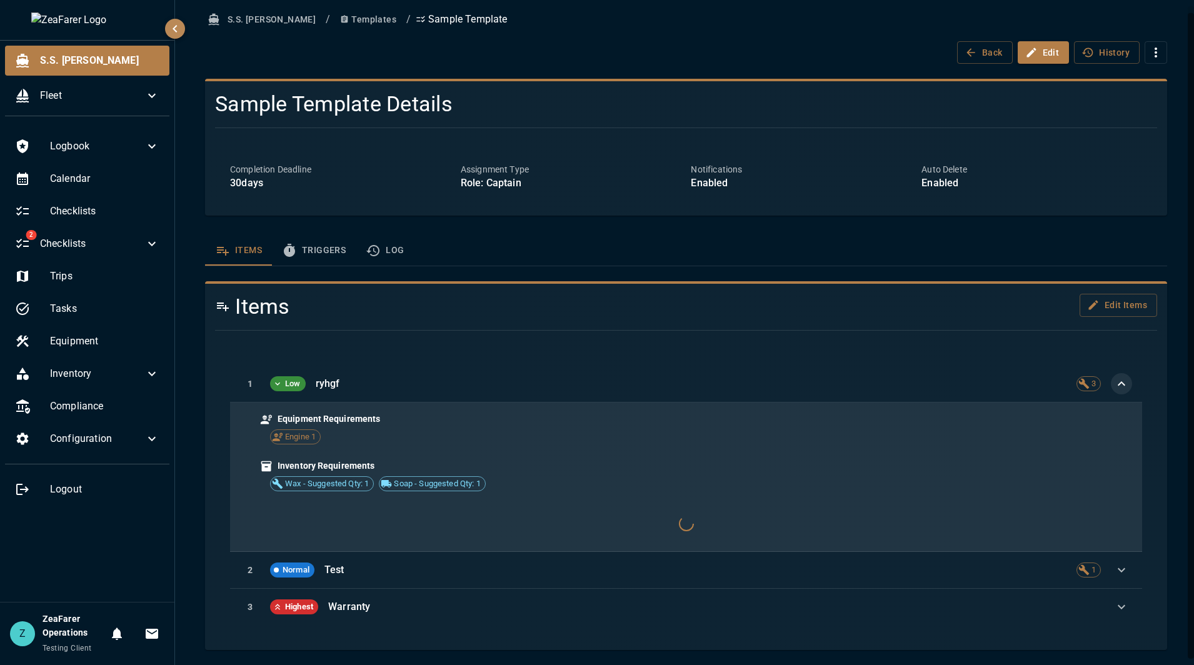
scroll to position [32, 0]
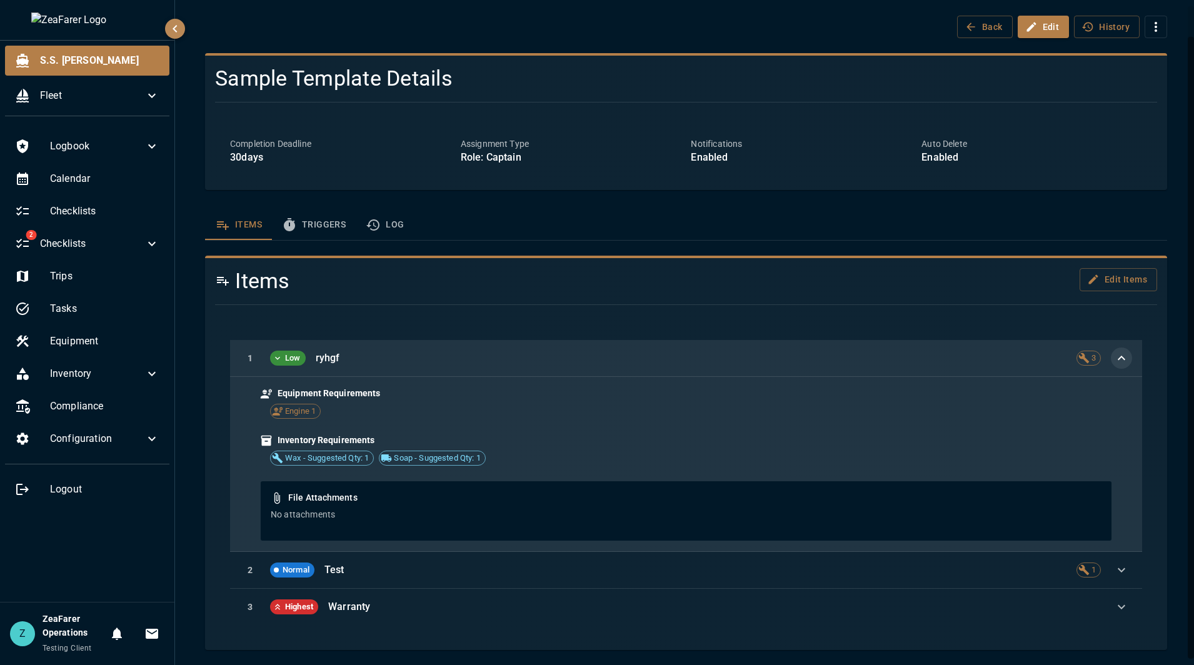
click at [874, 341] on div "1 Low ryhgf 3" at bounding box center [686, 358] width 912 height 37
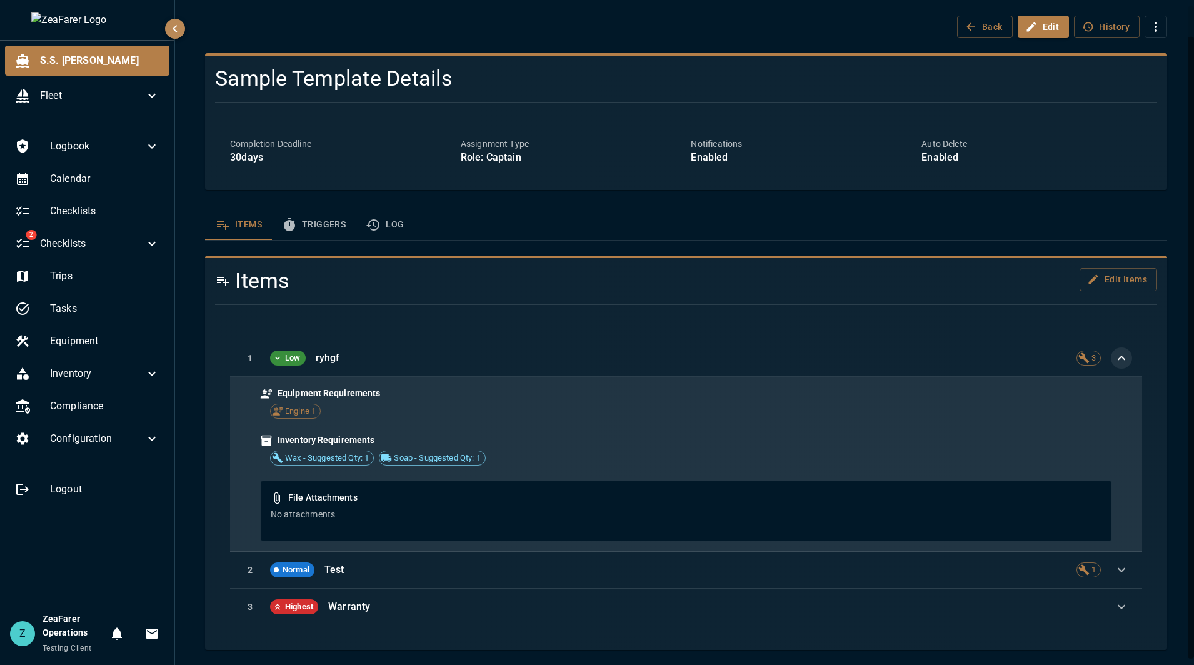
click at [720, 37] on div "Back Edit History" at bounding box center [686, 27] width 962 height 23
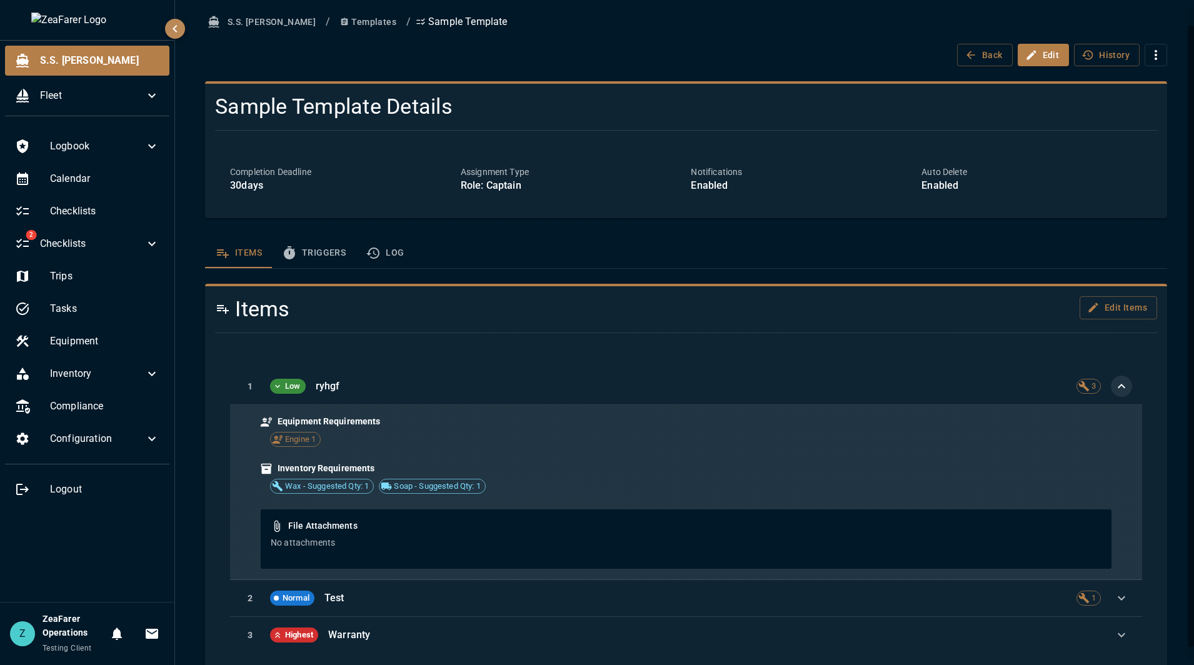
scroll to position [0, 0]
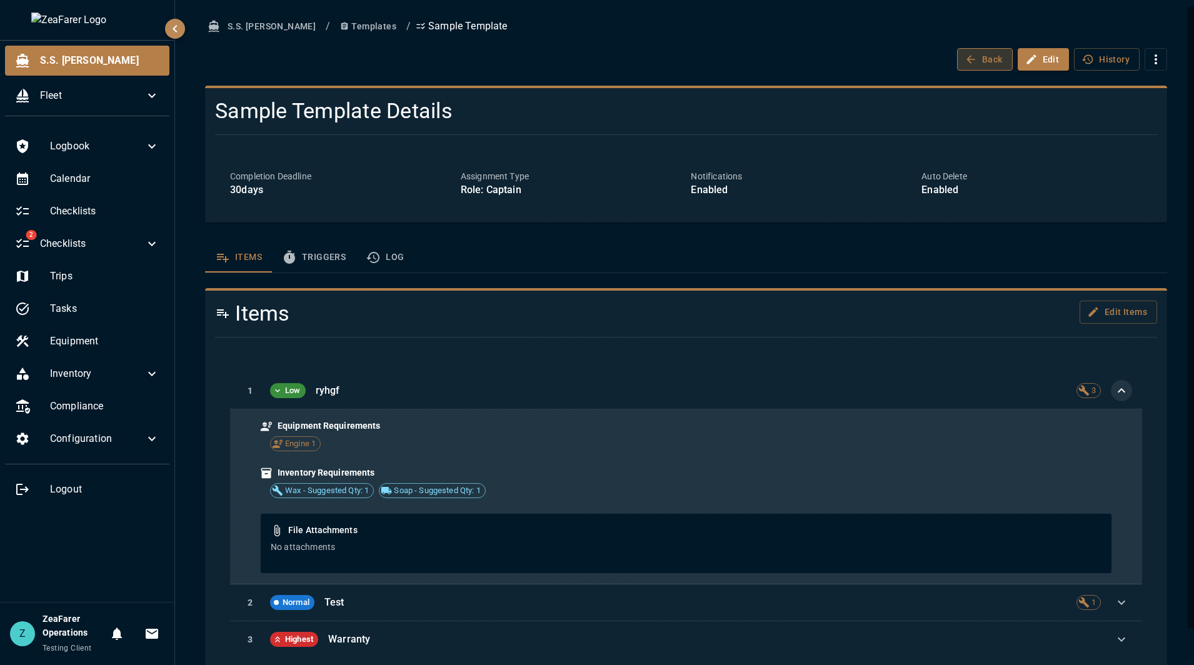
click at [997, 54] on button "Back" at bounding box center [985, 59] width 56 height 23
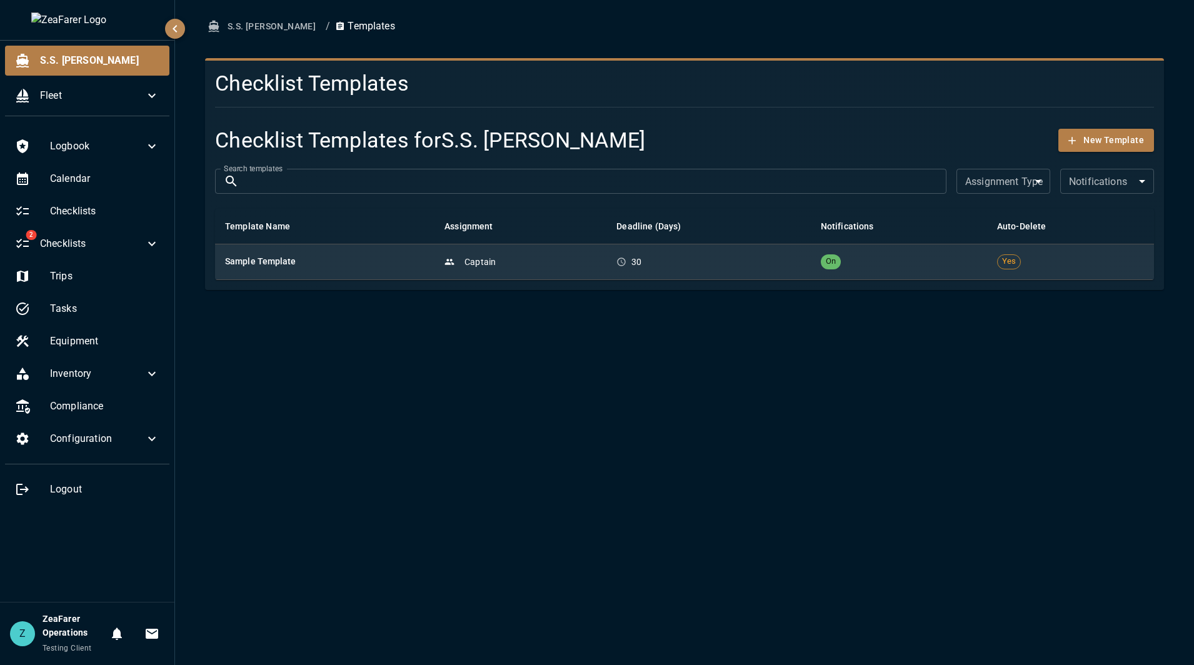
click at [575, 273] on td "Captain" at bounding box center [520, 262] width 172 height 36
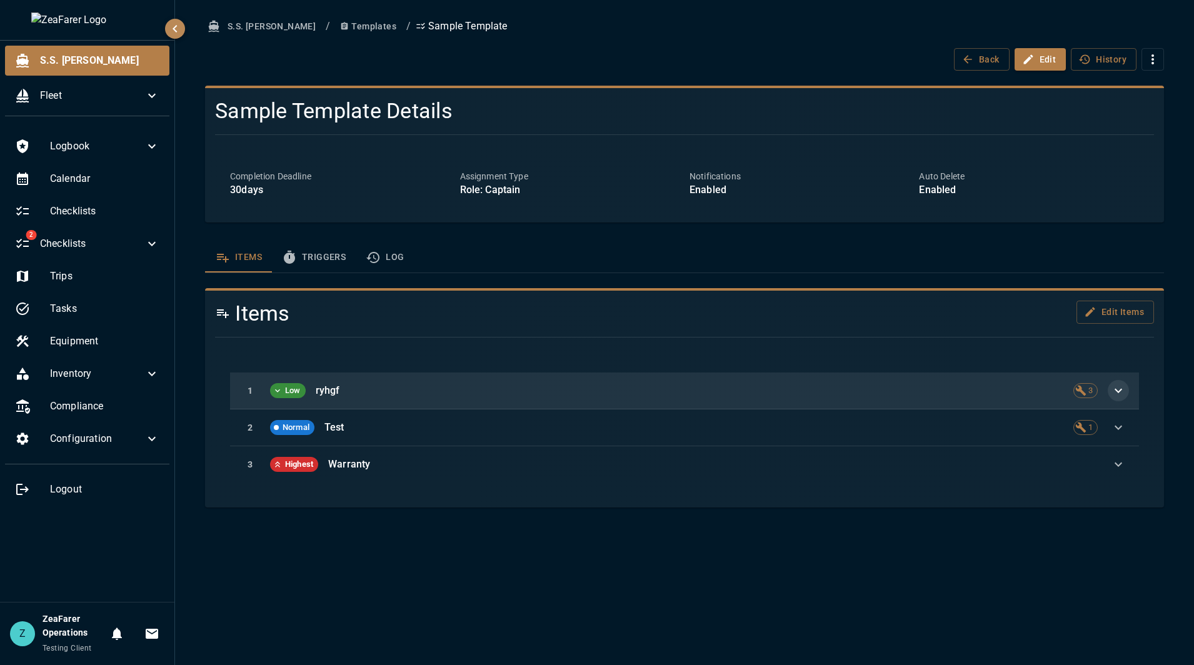
drag, startPoint x: 1132, startPoint y: 393, endPoint x: 1111, endPoint y: 390, distance: 20.9
click at [1124, 392] on div "1 Low ryhgf 3" at bounding box center [684, 390] width 909 height 37
click at [1111, 390] on icon "button" at bounding box center [1118, 390] width 15 height 15
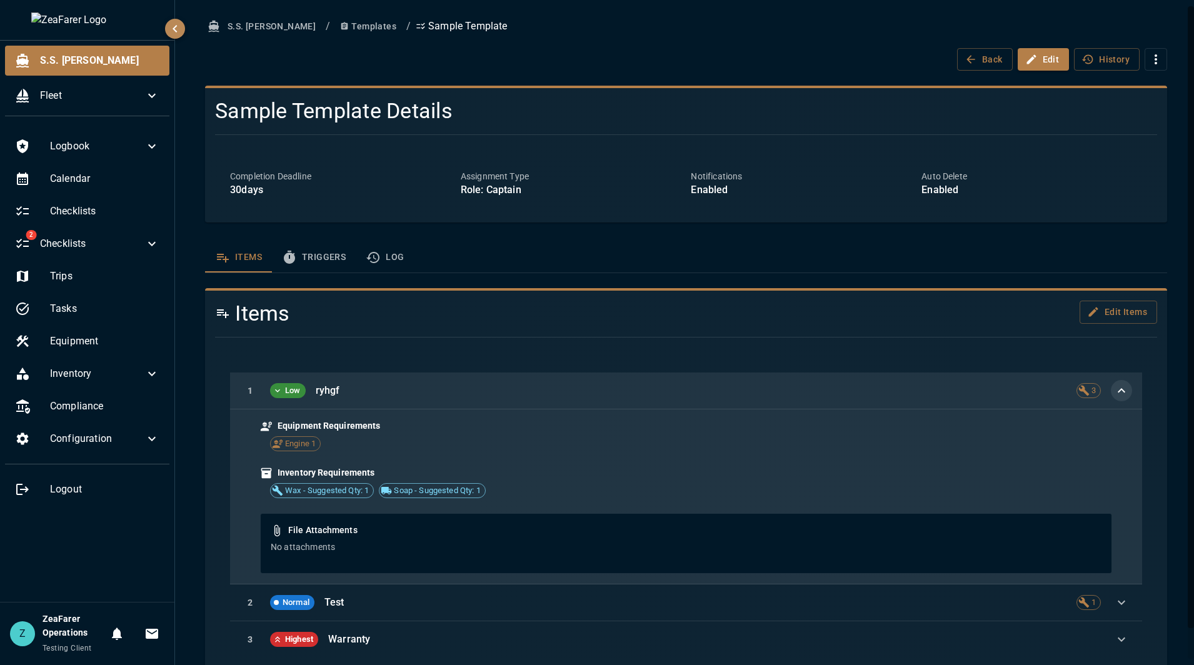
click at [94, 555] on div "Logbook Calendar Checklists 2 Checklists Trips Tasks Equipment Inventory Compli…" at bounding box center [87, 364] width 174 height 476
click at [335, 21] on button "Templates" at bounding box center [368, 26] width 66 height 23
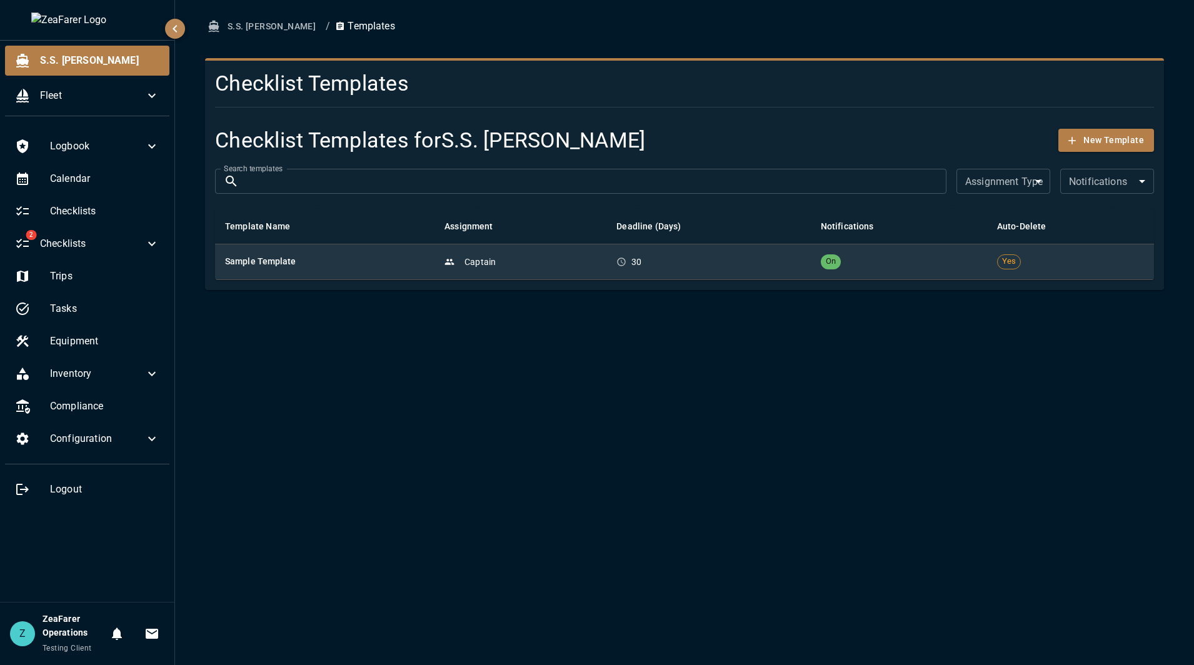
click at [523, 259] on div "Captain" at bounding box center [520, 262] width 152 height 12
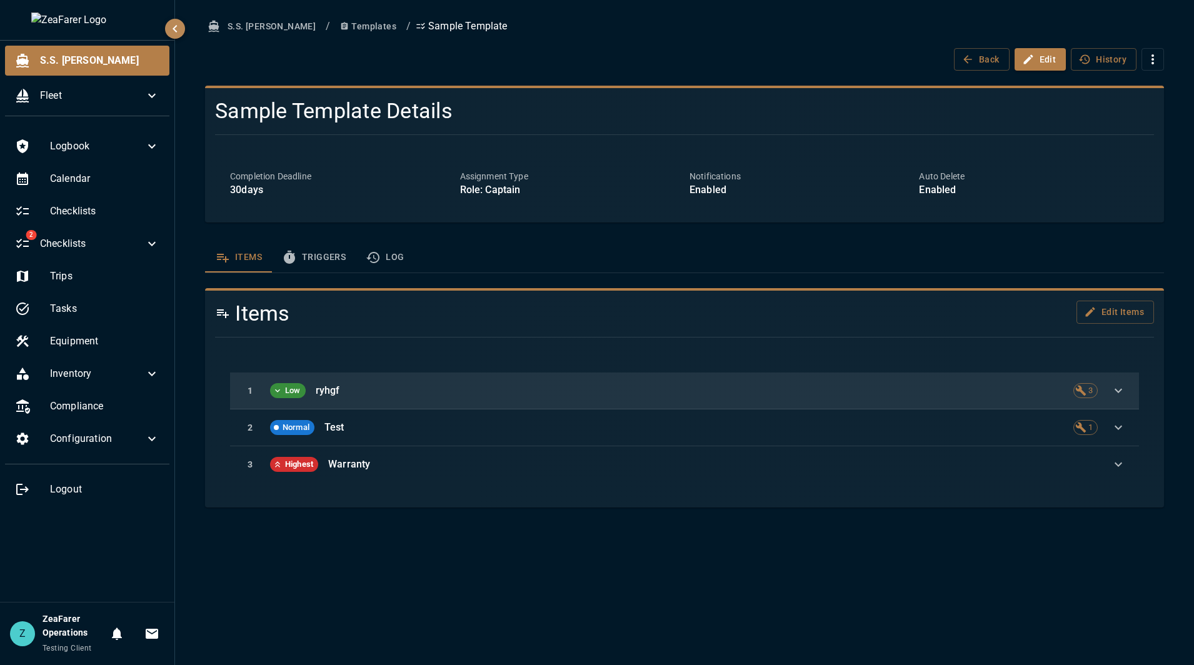
click at [744, 377] on div "1 Low ryhgf 3" at bounding box center [684, 390] width 909 height 37
click at [1114, 396] on icon "button" at bounding box center [1118, 390] width 15 height 15
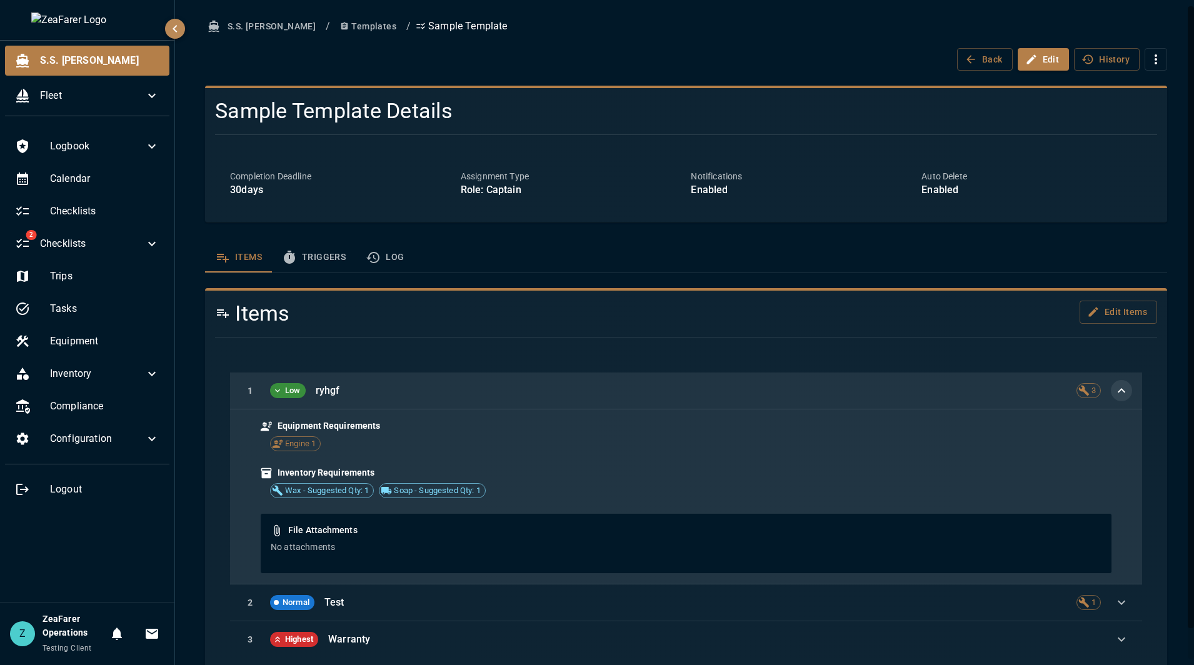
click at [58, 587] on div "Logbook Calendar Checklists 2 Checklists Trips Tasks Equipment Inventory Compli…" at bounding box center [87, 364] width 174 height 476
click at [1126, 308] on button "Edit Items" at bounding box center [1117, 312] width 77 height 23
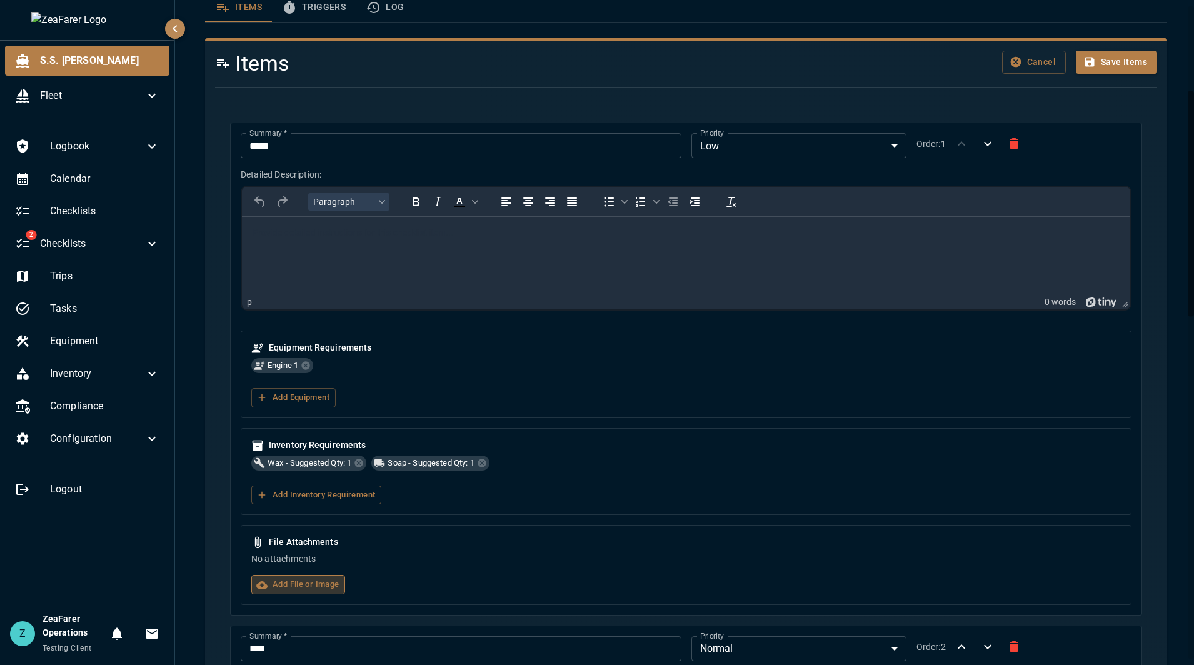
click at [317, 587] on label "Add File or Image" at bounding box center [298, 584] width 94 height 19
click at [0, 0] on input "Add File or Image" at bounding box center [0, 0] width 0 height 0
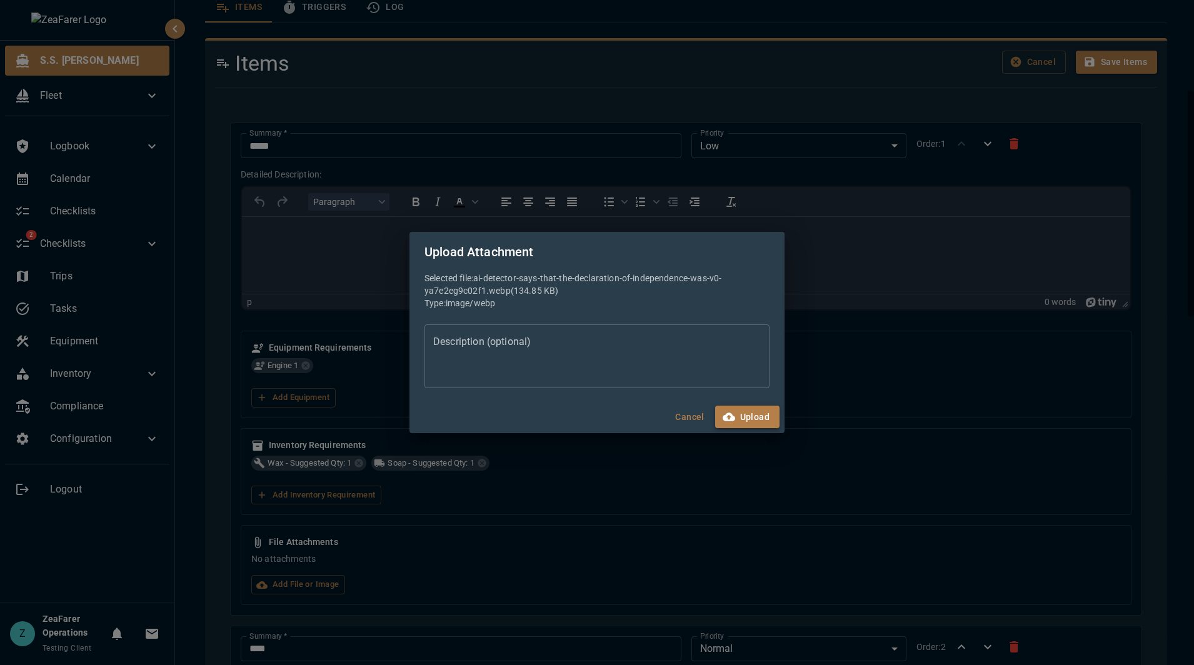
click at [756, 420] on button "Upload" at bounding box center [747, 417] width 64 height 23
